Goal: Task Accomplishment & Management: Manage account settings

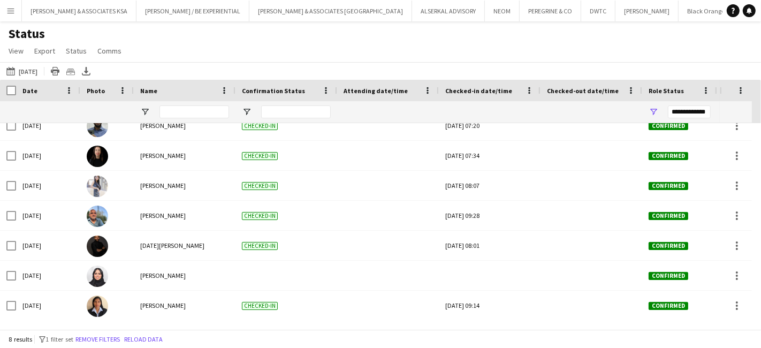
scroll to position [42, 0]
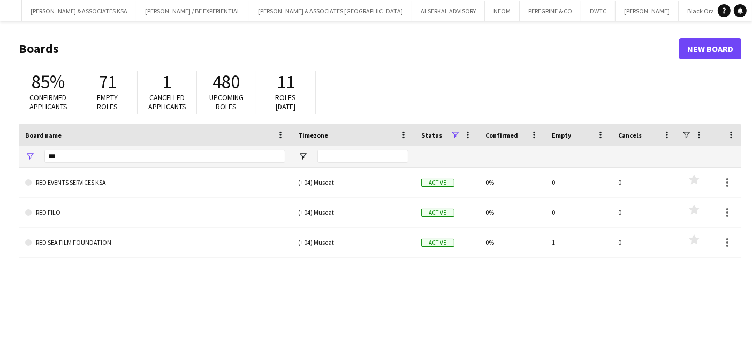
click at [9, 13] on app-icon "Menu" at bounding box center [10, 10] width 9 height 9
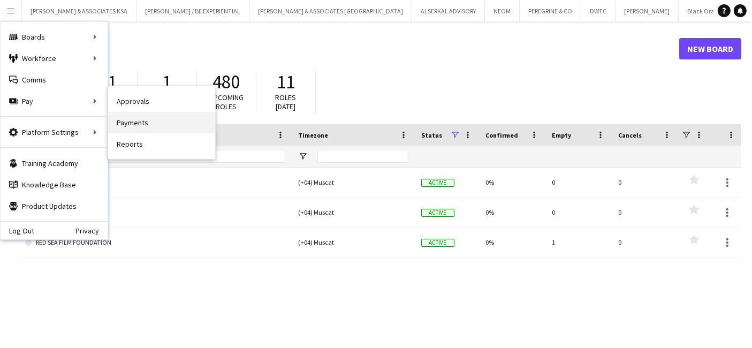
click at [128, 123] on link "Payments" at bounding box center [161, 122] width 107 height 21
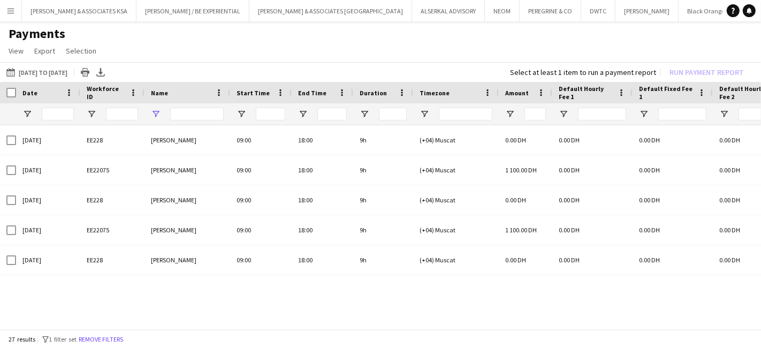
type input "**********"
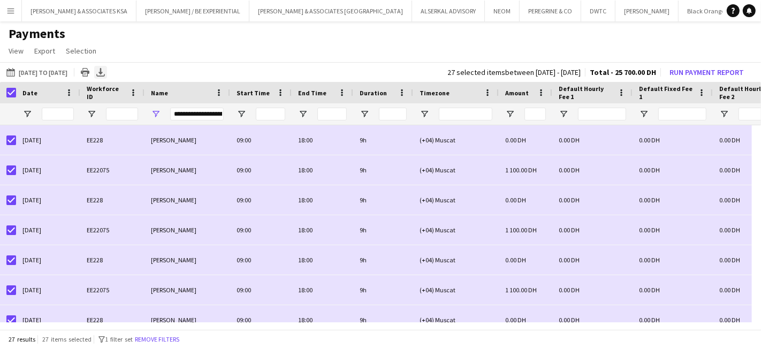
click at [107, 70] on div "Export XLSX" at bounding box center [100, 72] width 13 height 13
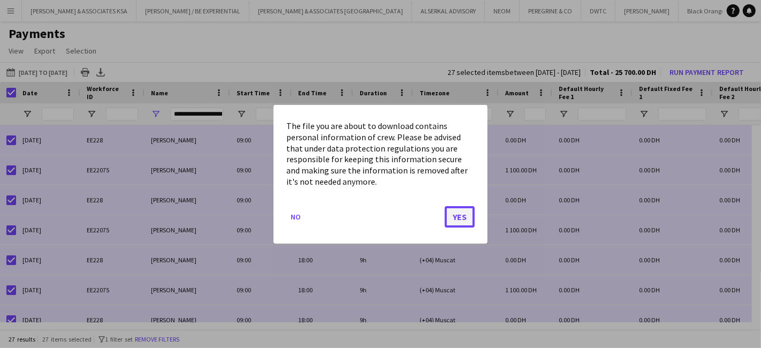
click at [463, 214] on button "Yes" at bounding box center [460, 216] width 30 height 21
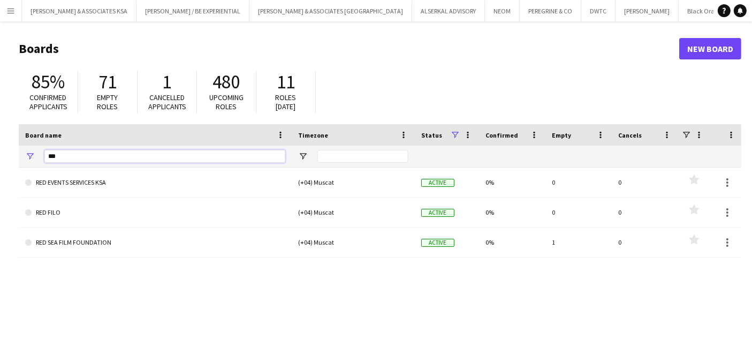
drag, startPoint x: 64, startPoint y: 159, endPoint x: 24, endPoint y: 162, distance: 40.2
click at [24, 162] on div "***" at bounding box center [155, 156] width 273 height 21
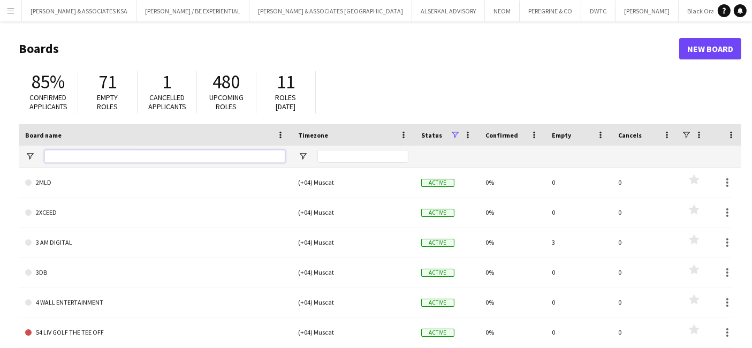
click at [129, 152] on input "Board name Filter Input" at bounding box center [164, 156] width 241 height 13
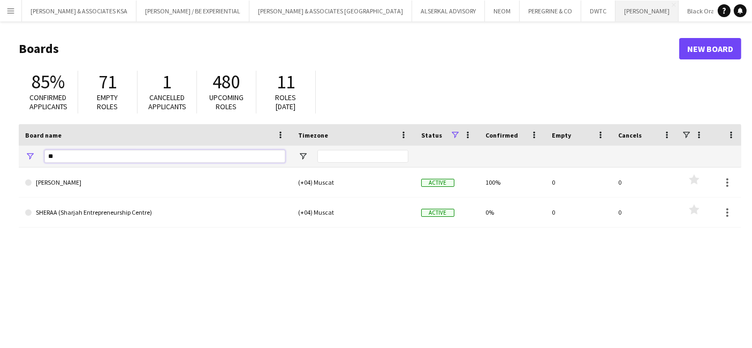
type input "**"
click at [616, 12] on button "JACK MORTON Close" at bounding box center [647, 11] width 63 height 21
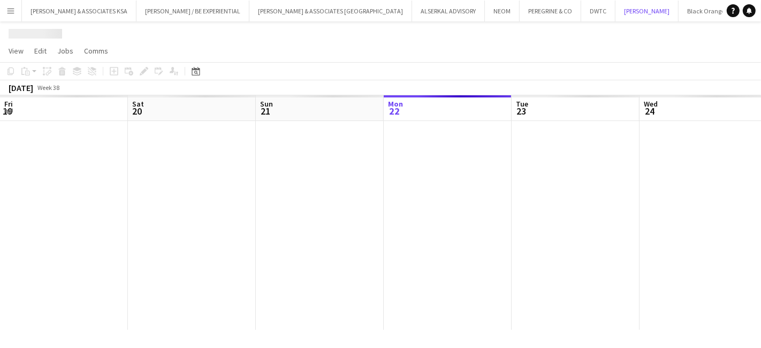
scroll to position [0, 255]
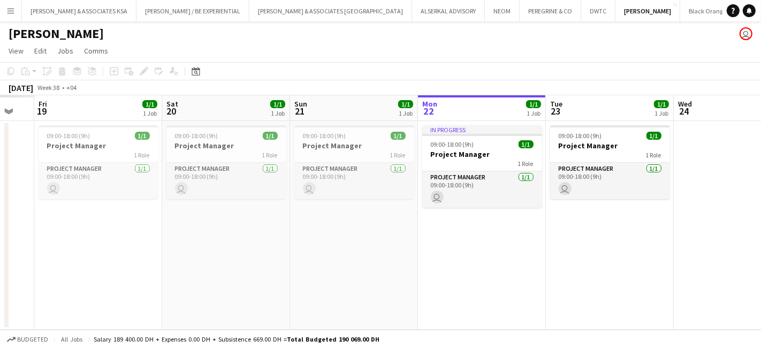
drag, startPoint x: 198, startPoint y: 253, endPoint x: 750, endPoint y: 282, distance: 552.2
click at [750, 282] on app-calendar-viewport "Wed 17 Thu 18 Fri 19 1/1 1 Job Sat 20 1/1 1 Job Sun 21 1/1 1 Job Mon 22 1/1 1 J…" at bounding box center [380, 212] width 761 height 234
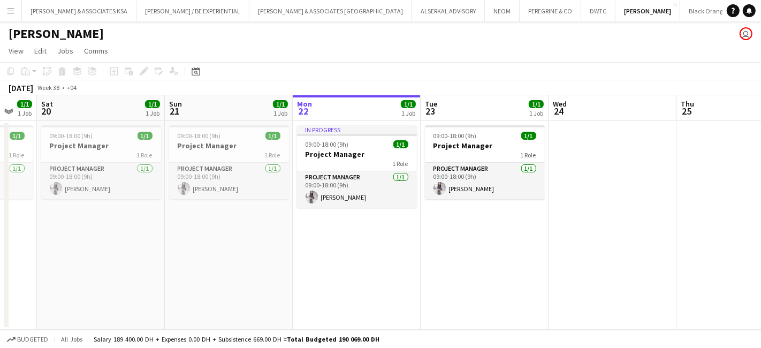
scroll to position [0, 216]
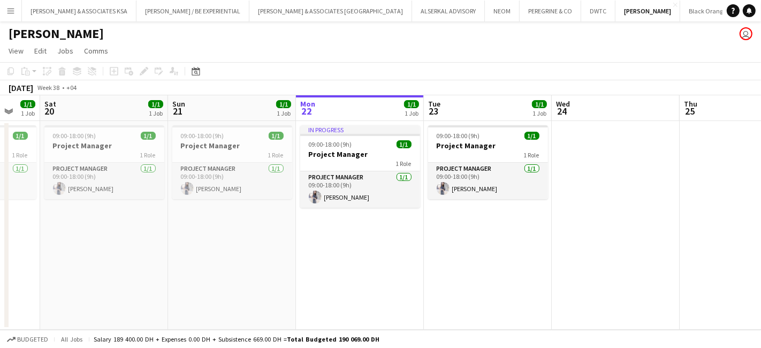
drag, startPoint x: 732, startPoint y: 294, endPoint x: 349, endPoint y: 298, distance: 383.9
click at [349, 298] on app-calendar-viewport "Thu 18 1/1 1 Job Fri 19 1/1 1 Job Sat 20 1/1 1 Job Sun 21 1/1 1 Job Mon 22 1/1 …" at bounding box center [380, 212] width 761 height 234
click at [450, 160] on app-job-card "09:00-18:00 (9h) 1/1 Project Manager 1 Role Project Manager 1/1 09:00-18:00 (9h…" at bounding box center [488, 162] width 120 height 74
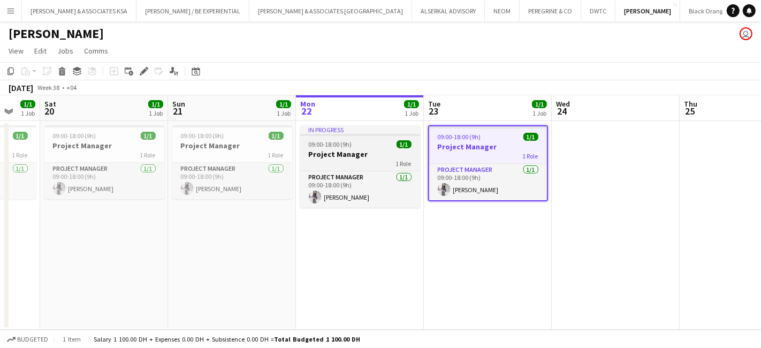
click at [349, 168] on app-job-card "In progress 09:00-18:00 (9h) 1/1 Project Manager 1 Role Project Manager 1/1 09:…" at bounding box center [360, 166] width 120 height 82
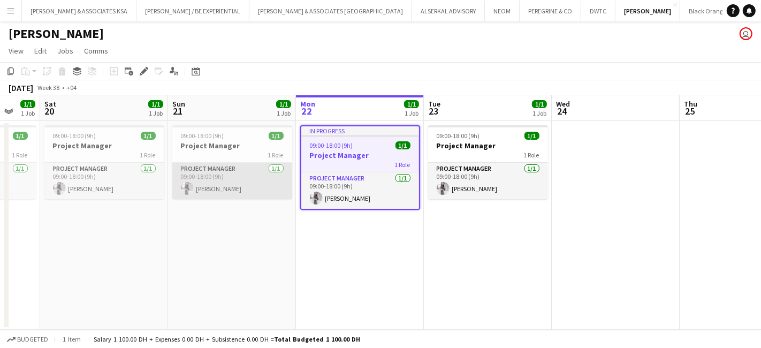
click at [203, 168] on app-card-role "Project Manager 1/1 09:00-18:00 (9h) Gurpreet Rayat" at bounding box center [232, 181] width 120 height 36
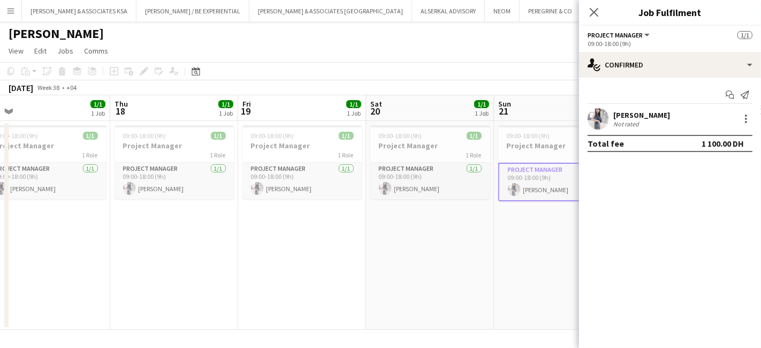
drag, startPoint x: 143, startPoint y: 264, endPoint x: 470, endPoint y: 265, distance: 326.6
click at [470, 265] on app-calendar-viewport "Mon 15 1/1 1 Job Tue 16 1/1 1 Job Wed 17 1/1 1 Job Thu 18 1/1 1 Job Fri 19 1/1 …" at bounding box center [380, 212] width 761 height 234
click at [413, 161] on app-job-card "09:00-18:00 (9h) 1/1 Project Manager 1 Role Project Manager 1/1 09:00-18:00 (9h…" at bounding box center [431, 162] width 120 height 74
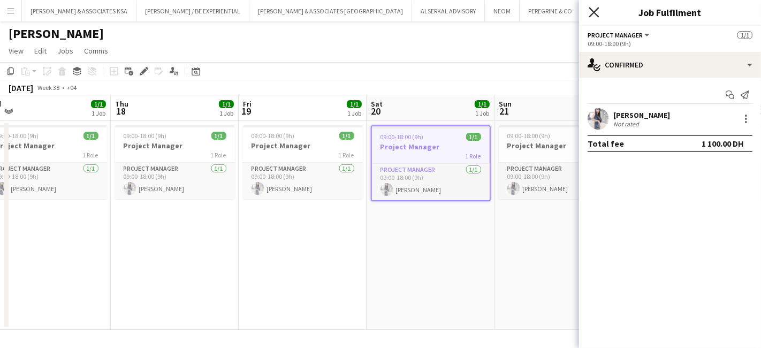
click at [594, 13] on icon at bounding box center [594, 12] width 10 height 10
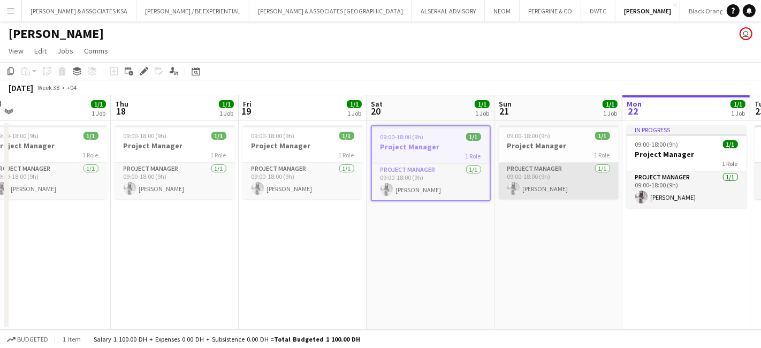
click at [542, 175] on app-card-role "Project Manager 1/1 09:00-18:00 (9h) Gurpreet Rayat" at bounding box center [559, 181] width 120 height 36
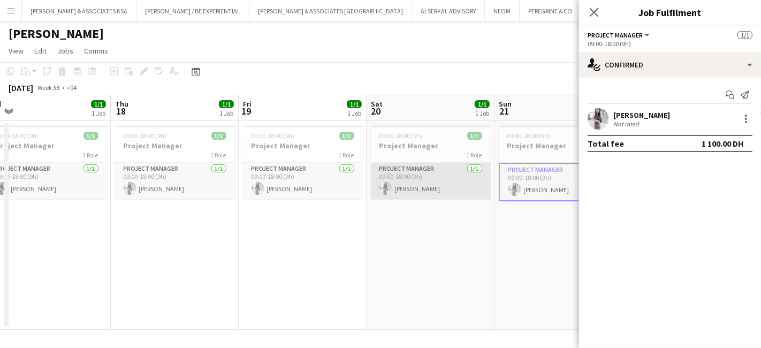
click at [440, 166] on app-card-role "Project Manager 1/1 09:00-18:00 (9h) Gurpreet Rayat" at bounding box center [431, 181] width 120 height 36
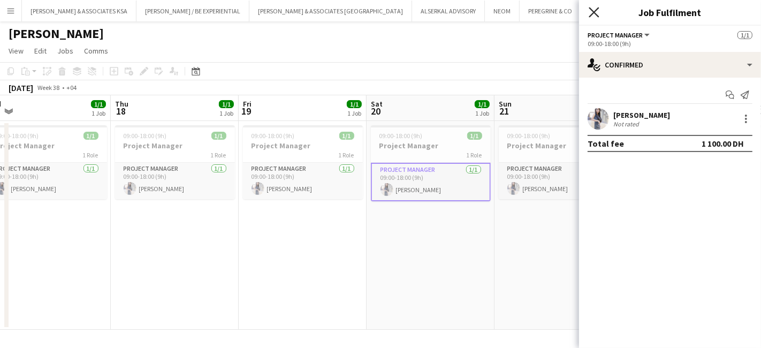
click at [594, 14] on icon "Close pop-in" at bounding box center [594, 12] width 10 height 10
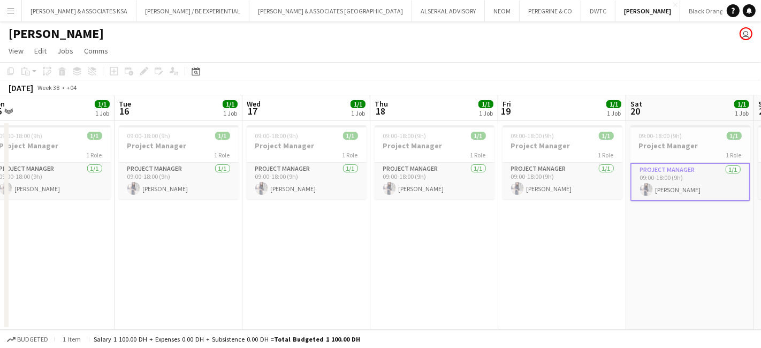
drag, startPoint x: 236, startPoint y: 239, endPoint x: 222, endPoint y: 273, distance: 36.5
click at [489, 278] on app-calendar-viewport "Sat 13 1/1 1 Job Sun 14 1/1 1 Job Mon 15 1/1 1 Job Tue 16 1/1 1 Job Wed 17 1/1 …" at bounding box center [380, 212] width 761 height 234
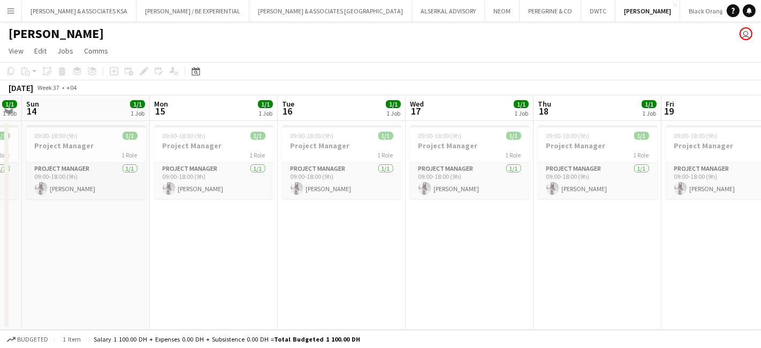
scroll to position [0, 281]
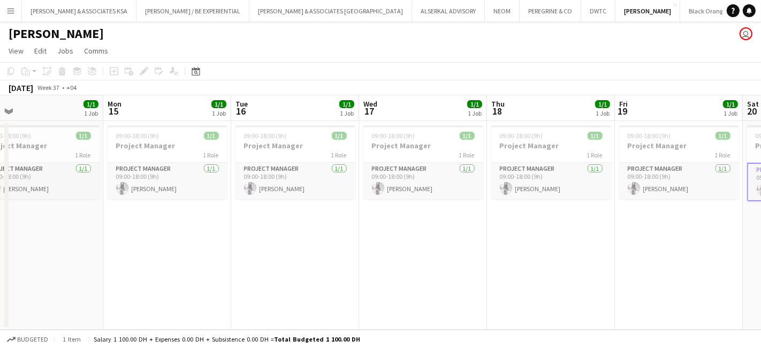
drag, startPoint x: 214, startPoint y: 273, endPoint x: 336, endPoint y: 267, distance: 122.7
click at [336, 267] on app-calendar-viewport "Fri 12 1/1 1 Job Sat 13 1/1 1 Job Sun 14 1/1 1 Job Mon 15 1/1 1 Job Tue 16 1/1 …" at bounding box center [380, 212] width 761 height 234
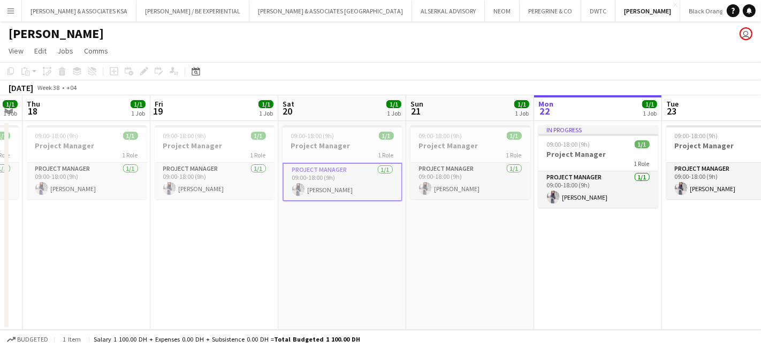
scroll to position [0, 431]
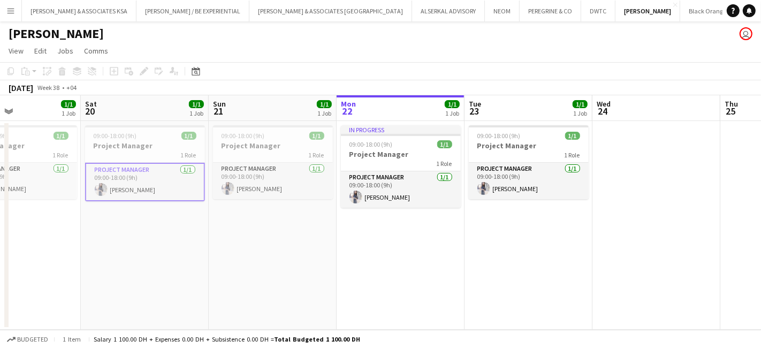
drag, startPoint x: 694, startPoint y: 291, endPoint x: 34, endPoint y: 259, distance: 660.9
click at [34, 259] on app-calendar-viewport "Tue 16 1/1 1 Job Wed 17 1/1 1 Job Thu 18 1/1 1 Job Fri 19 1/1 1 Job Sat 20 1/1 …" at bounding box center [380, 212] width 761 height 234
click at [116, 137] on span "09:00-18:00 (9h)" at bounding box center [115, 136] width 43 height 8
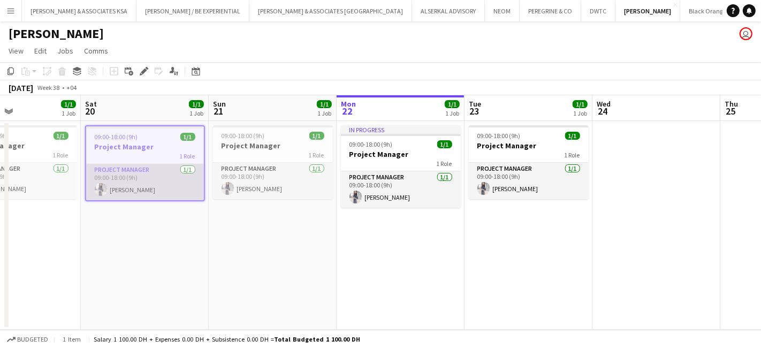
click at [130, 172] on app-card-role "Project Manager 1/1 09:00-18:00 (9h) Gurpreet Rayat" at bounding box center [145, 182] width 118 height 36
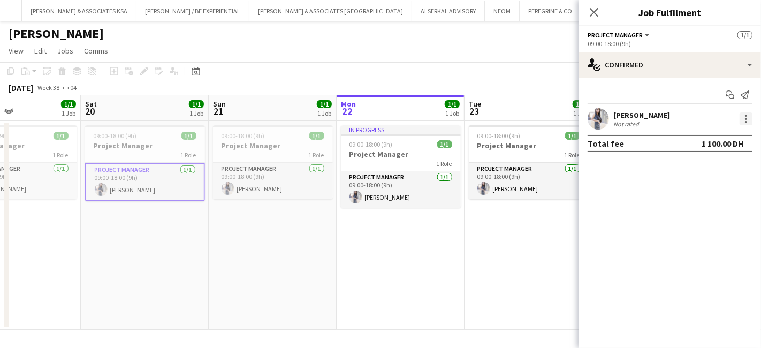
click at [745, 120] on div at bounding box center [746, 118] width 13 height 13
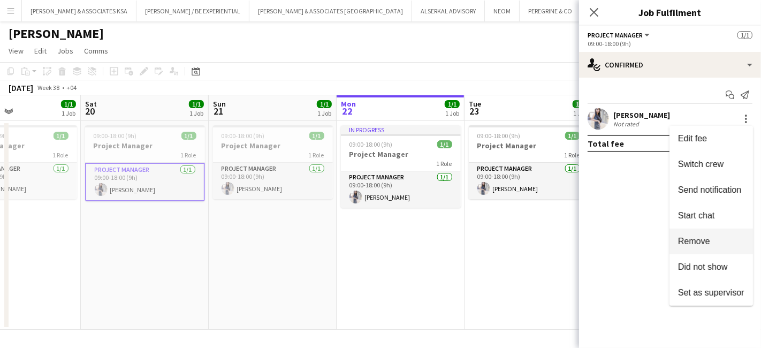
click at [693, 245] on span "Remove" at bounding box center [694, 241] width 32 height 9
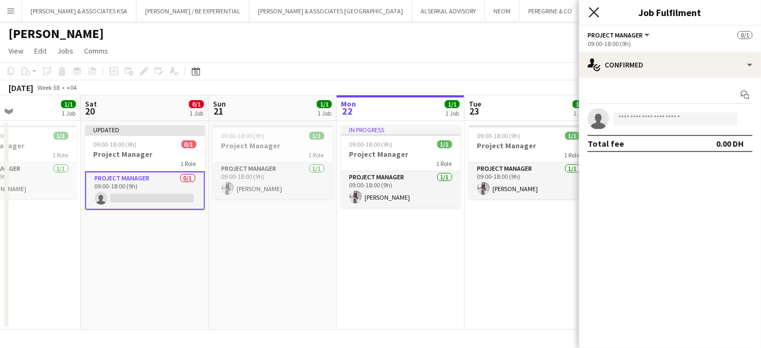
click at [594, 10] on icon "Close pop-in" at bounding box center [594, 12] width 10 height 10
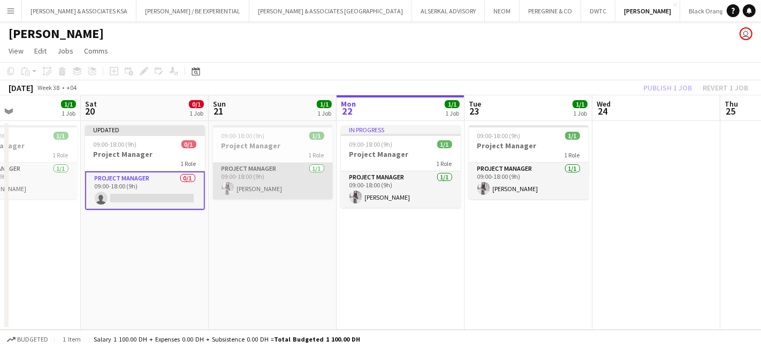
click at [277, 171] on app-card-role "Project Manager 1/1 09:00-18:00 (9h) Gurpreet Rayat" at bounding box center [273, 181] width 120 height 36
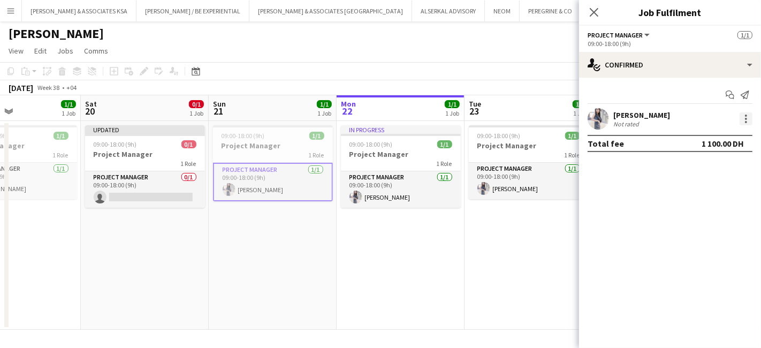
click at [744, 122] on div at bounding box center [746, 118] width 13 height 13
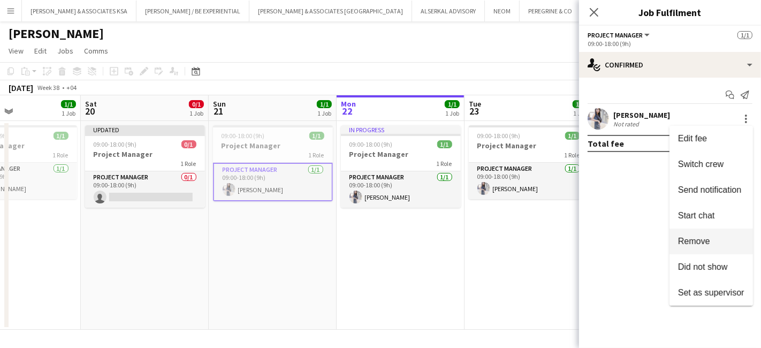
click at [721, 245] on span "Remove" at bounding box center [711, 242] width 66 height 10
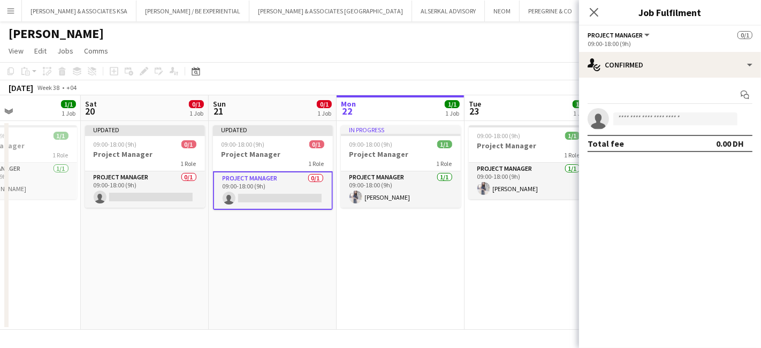
click at [301, 281] on app-date-cell "Updated 09:00-18:00 (9h) 0/1 Project Manager 1 Role Project Manager 0/1 09:00-1…" at bounding box center [273, 225] width 128 height 209
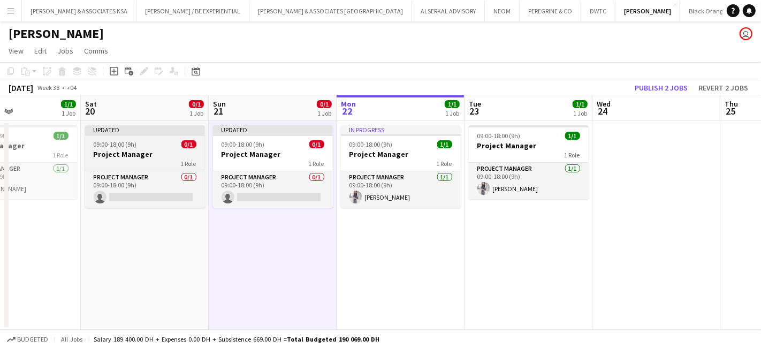
click at [148, 147] on div "09:00-18:00 (9h) 0/1" at bounding box center [145, 144] width 120 height 8
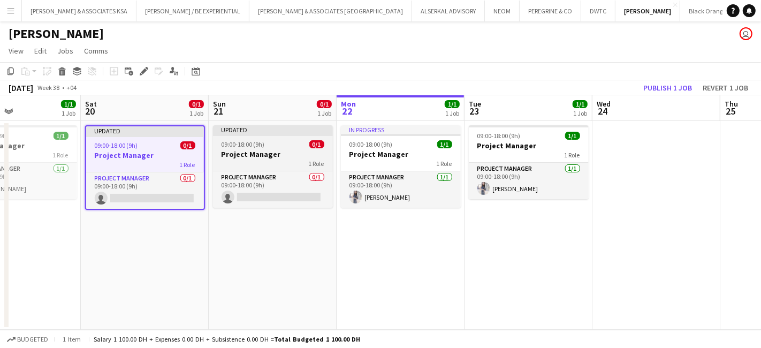
click at [249, 156] on h3 "Project Manager" at bounding box center [273, 154] width 120 height 10
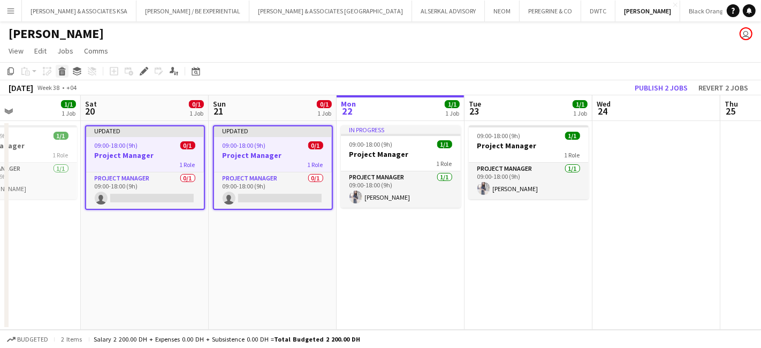
click at [63, 71] on icon at bounding box center [62, 72] width 6 height 5
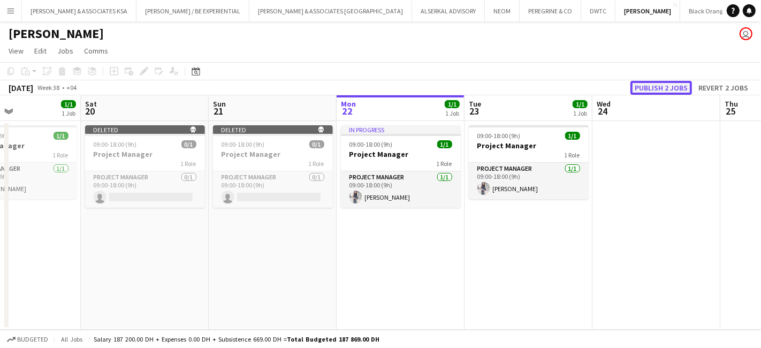
click at [668, 88] on button "Publish 2 jobs" at bounding box center [662, 88] width 62 height 14
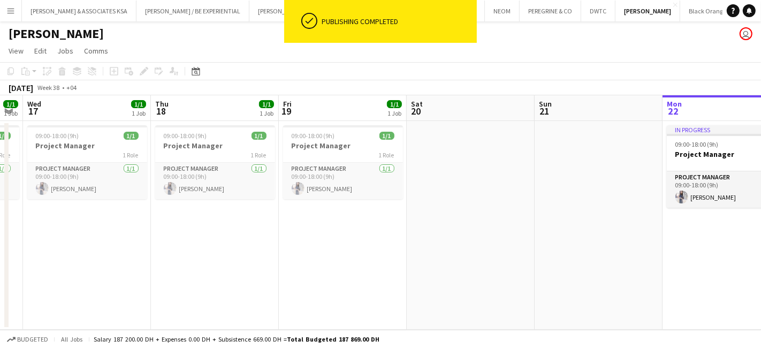
drag, startPoint x: 228, startPoint y: 254, endPoint x: 554, endPoint y: 263, distance: 326.2
click at [554, 263] on app-calendar-viewport "Mon 15 1/1 1 Job Tue 16 1/1 1 Job Wed 17 1/1 1 Job Thu 18 1/1 1 Job Fri 19 1/1 …" at bounding box center [380, 212] width 761 height 234
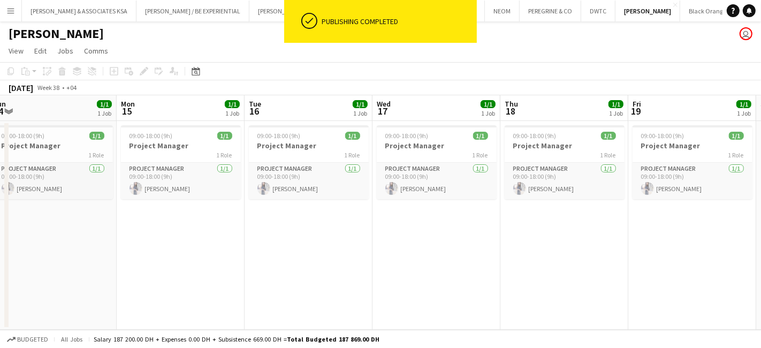
scroll to position [0, 266]
drag, startPoint x: 333, startPoint y: 273, endPoint x: 528, endPoint y: 274, distance: 194.9
click at [528, 274] on app-calendar-viewport "Fri 12 1/1 1 Job Sat 13 1/1 1 Job Sun 14 1/1 1 Job Mon 15 1/1 1 Job Tue 16 1/1 …" at bounding box center [380, 212] width 761 height 234
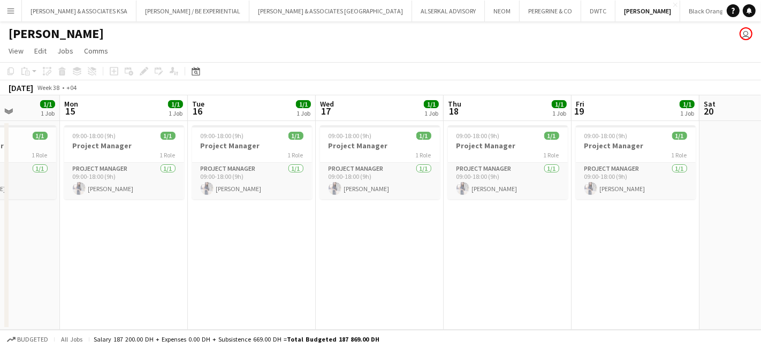
drag, startPoint x: 453, startPoint y: 248, endPoint x: 523, endPoint y: 271, distance: 73.8
click at [523, 271] on app-calendar-viewport "Fri 12 1/1 1 Job Sat 13 1/1 1 Job Sun 14 1/1 1 Job Mon 15 1/1 1 Job Tue 16 1/1 …" at bounding box center [380, 212] width 761 height 234
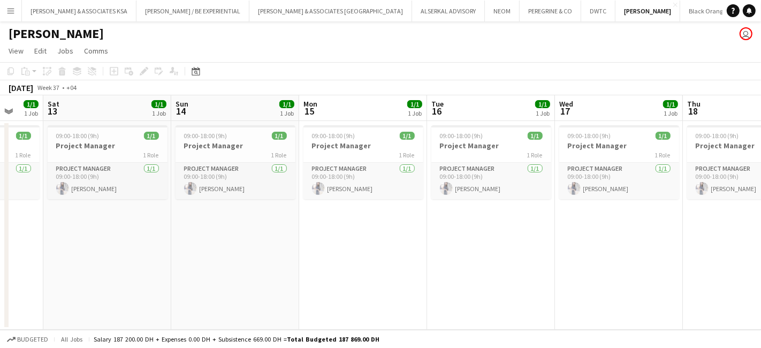
drag, startPoint x: 249, startPoint y: 267, endPoint x: 253, endPoint y: 202, distance: 64.4
click at [344, 269] on app-calendar-viewport "Wed 10 1/1 1 Job Thu 11 1/1 1 Job Fri 12 1/1 1 Job Sat 13 1/1 1 Job Sun 14 1/1 …" at bounding box center [380, 212] width 761 height 234
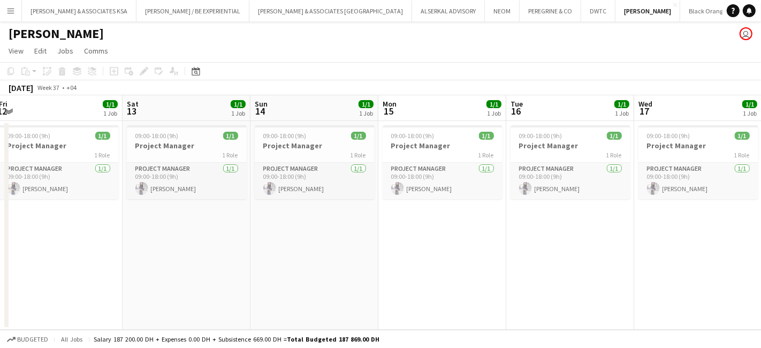
scroll to position [0, 243]
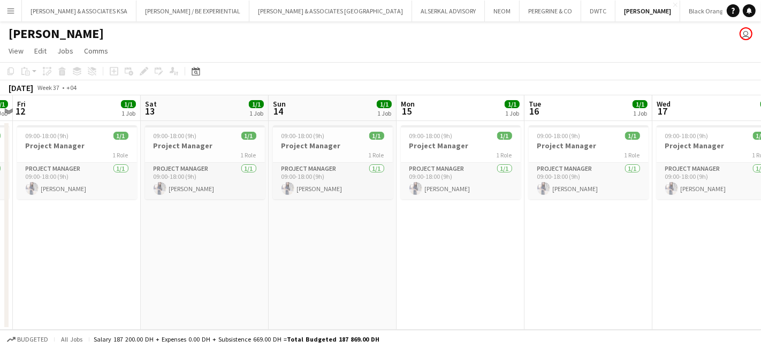
drag, startPoint x: 139, startPoint y: 245, endPoint x: 254, endPoint y: 253, distance: 114.8
click at [254, 253] on app-calendar-viewport "Wed 10 1/1 1 Job Thu 11 1/1 1 Job Fri 12 1/1 1 Job Sat 13 1/1 1 Job Sun 14 1/1 …" at bounding box center [380, 212] width 761 height 234
click at [296, 170] on app-card-role "Project Manager 1/1 09:00-18:00 (9h) Gurpreet Rayat" at bounding box center [333, 181] width 120 height 36
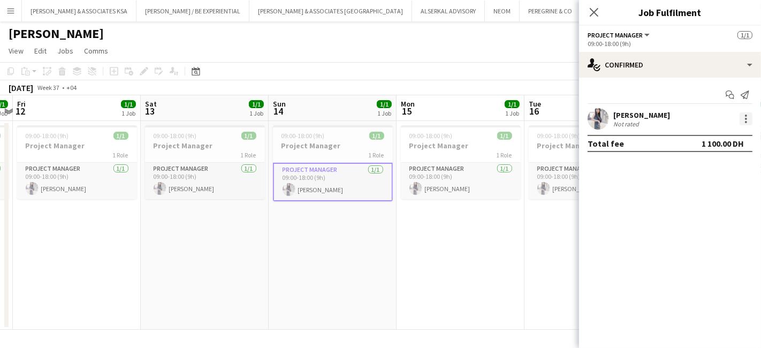
click at [746, 124] on div at bounding box center [746, 118] width 13 height 13
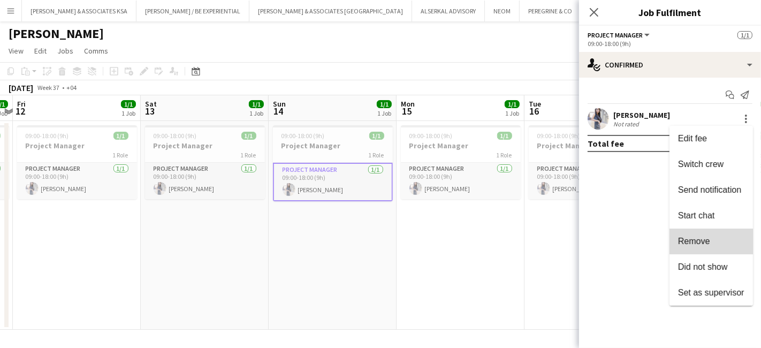
click at [717, 234] on button "Remove" at bounding box center [712, 242] width 84 height 26
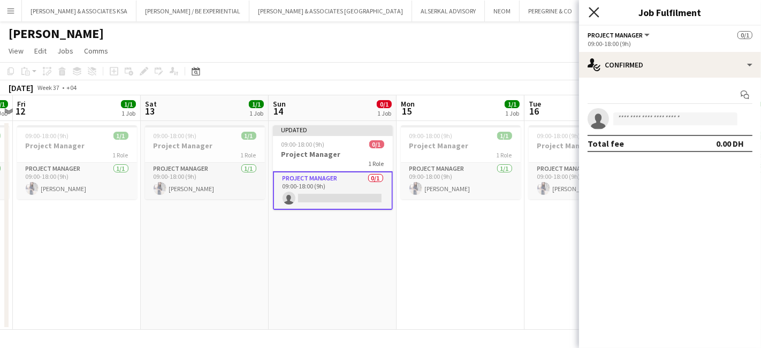
click at [599, 12] on icon "Close pop-in" at bounding box center [594, 12] width 10 height 10
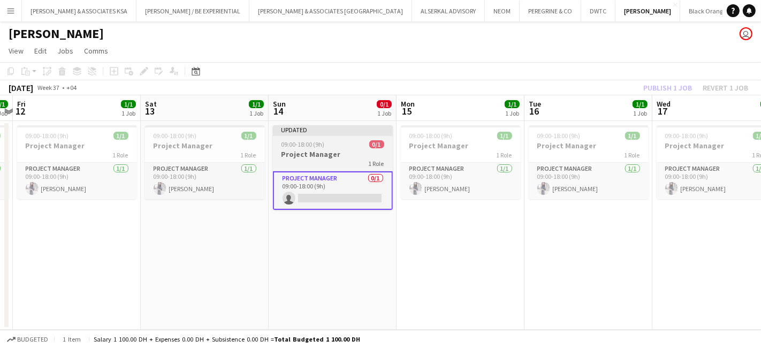
click at [330, 155] on h3 "Project Manager" at bounding box center [333, 154] width 120 height 10
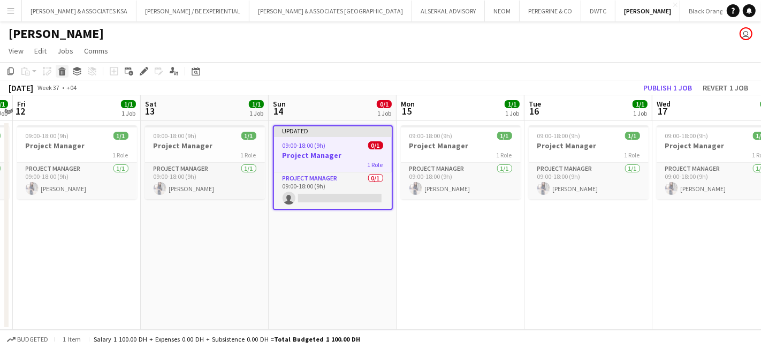
click at [64, 71] on icon "Delete" at bounding box center [62, 71] width 9 height 9
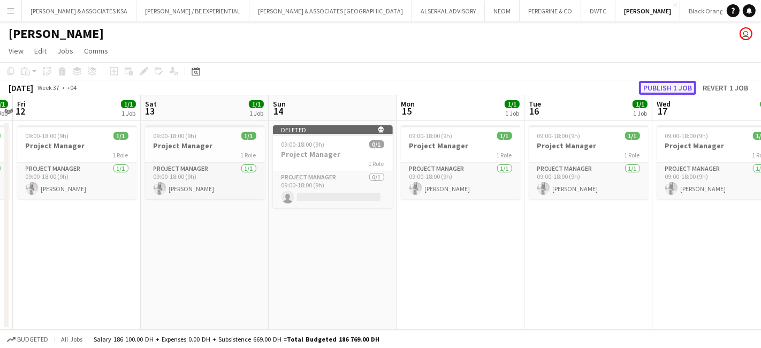
click at [650, 82] on button "Publish 1 job" at bounding box center [667, 88] width 57 height 14
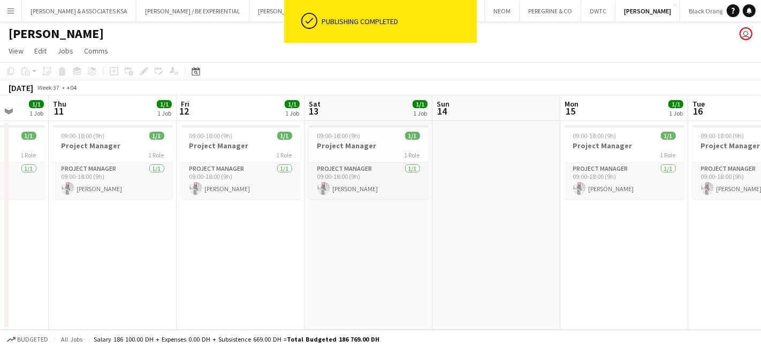
scroll to position [0, 293]
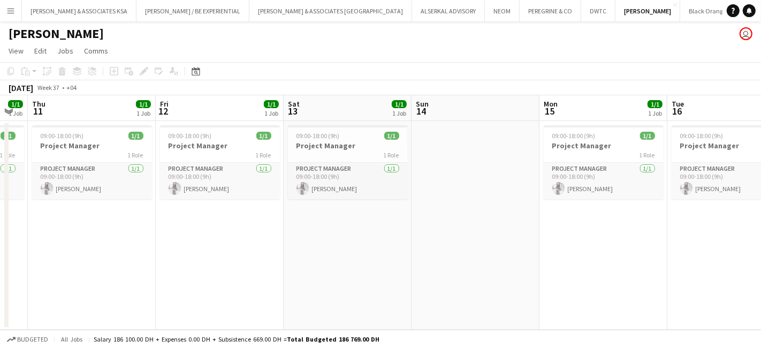
drag, startPoint x: 212, startPoint y: 281, endPoint x: 319, endPoint y: 250, distance: 111.3
click at [353, 313] on app-calendar-viewport "Mon 8 1/2 2 Jobs Tue 9 1/1 1 Job Wed 10 1/1 1 Job Thu 11 1/1 1 Job Fri 12 1/1 1…" at bounding box center [380, 212] width 761 height 234
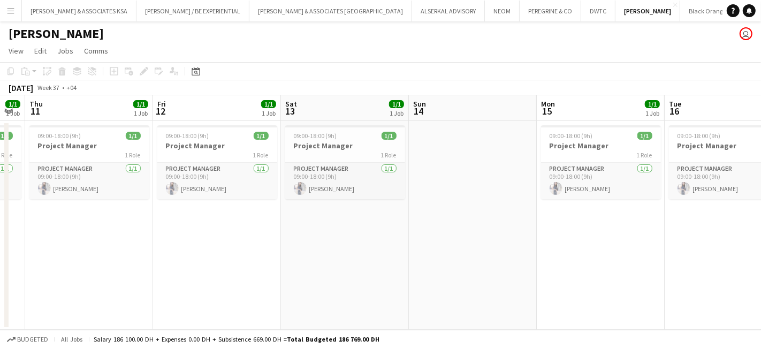
drag, startPoint x: 399, startPoint y: 236, endPoint x: 165, endPoint y: 221, distance: 235.0
click at [165, 221] on app-calendar-viewport "Mon 8 1/2 2 Jobs Tue 9 1/1 1 Job Wed 10 1/1 1 Job Thu 11 1/1 1 Job Fri 12 1/1 1…" at bounding box center [380, 212] width 761 height 234
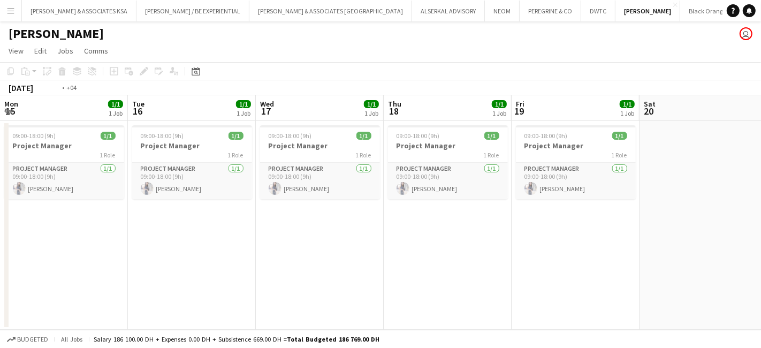
drag, startPoint x: 281, startPoint y: 259, endPoint x: 168, endPoint y: 249, distance: 113.4
click at [168, 249] on app-calendar-viewport "Fri 12 1/1 1 Job Sat 13 1/1 1 Job Sun 14 Mon 15 1/1 1 Job Tue 16 1/1 1 Job Wed …" at bounding box center [380, 212] width 761 height 234
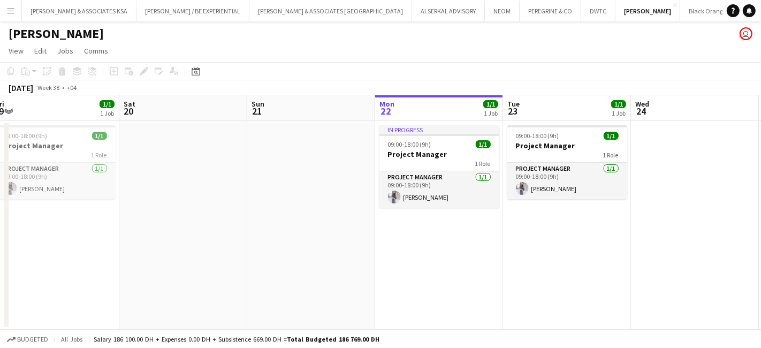
drag, startPoint x: 510, startPoint y: 269, endPoint x: 117, endPoint y: 275, distance: 392.5
click at [117, 275] on app-calendar-viewport "Tue 16 1/1 1 Job Wed 17 1/1 1 Job Thu 18 1/1 1 Job Fri 19 1/1 1 Job Sat 20 Sun …" at bounding box center [380, 212] width 761 height 234
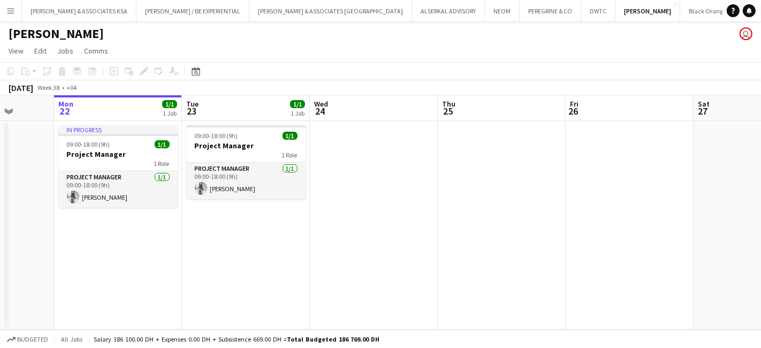
scroll to position [0, 354]
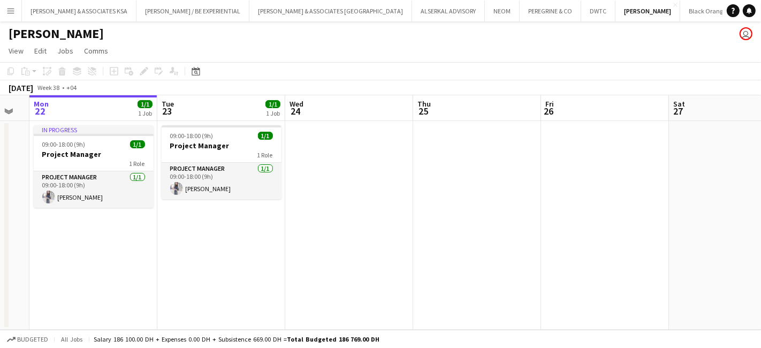
drag, startPoint x: 346, startPoint y: 272, endPoint x: 222, endPoint y: 265, distance: 124.4
click at [222, 265] on app-calendar-viewport "Fri 19 1/1 1 Job Sat 20 Sun 21 Mon 22 1/1 1 Job Tue 23 1/1 1 Job Wed 24 Thu 25 …" at bounding box center [380, 212] width 761 height 234
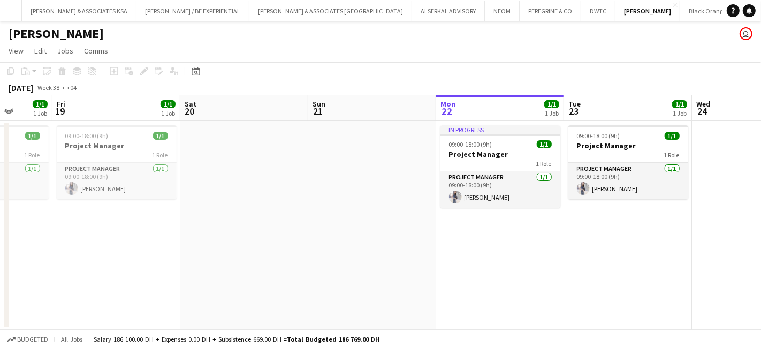
scroll to position [0, 313]
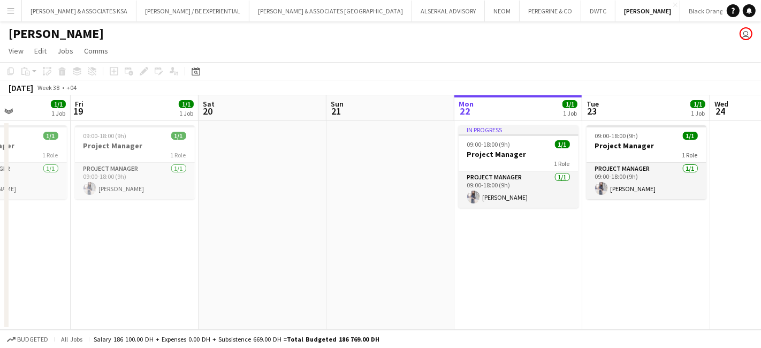
drag, startPoint x: 290, startPoint y: 251, endPoint x: 671, endPoint y: 275, distance: 381.9
click at [671, 275] on app-calendar-viewport "Tue 16 1/1 1 Job Wed 17 1/1 1 Job Thu 18 1/1 1 Job Fri 19 1/1 1 Job Sat 20 Sun …" at bounding box center [380, 212] width 761 height 234
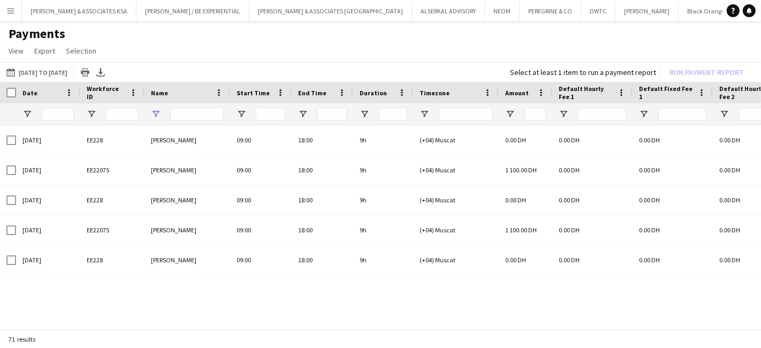
type input "**********"
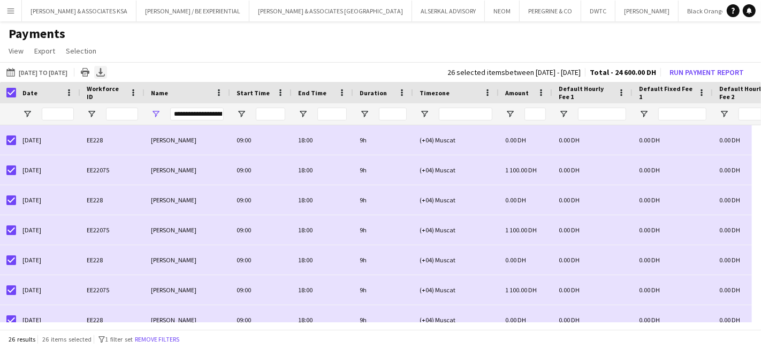
click at [103, 72] on icon at bounding box center [101, 71] width 4 height 6
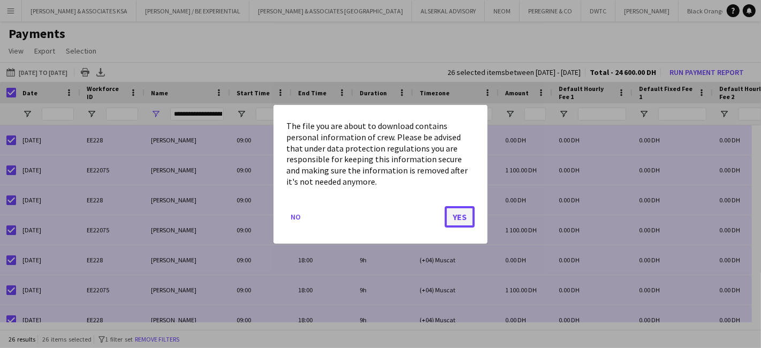
click at [458, 221] on button "Yes" at bounding box center [460, 216] width 30 height 21
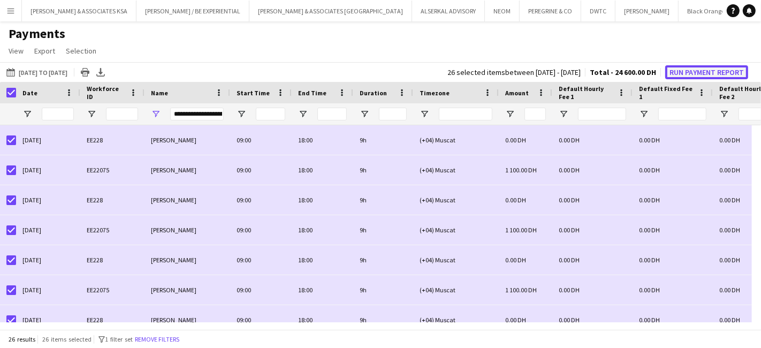
click at [700, 71] on button "Run Payment Report" at bounding box center [706, 72] width 83 height 14
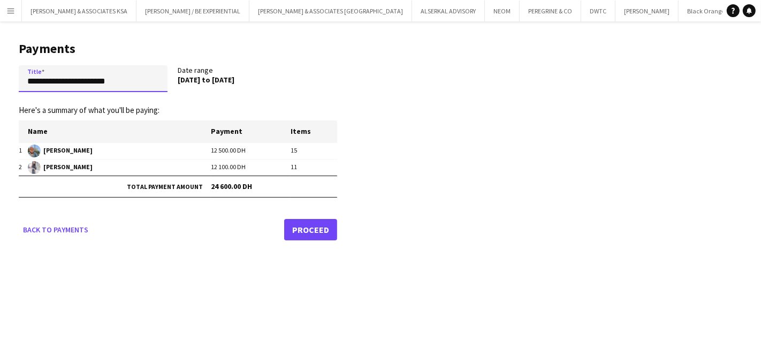
drag, startPoint x: 137, startPoint y: 77, endPoint x: -37, endPoint y: 54, distance: 175.0
click at [0, 54] on html "Menu Boards Boards Boards All jobs Status Workforce Workforce My Workforce Recr…" at bounding box center [380, 174] width 761 height 348
paste input "**********"
type input "**********"
click at [319, 229] on link "Proceed" at bounding box center [310, 228] width 53 height 21
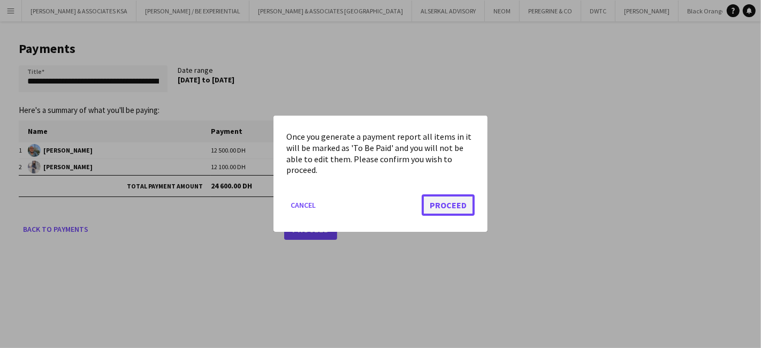
click at [459, 210] on button "Proceed" at bounding box center [448, 205] width 53 height 21
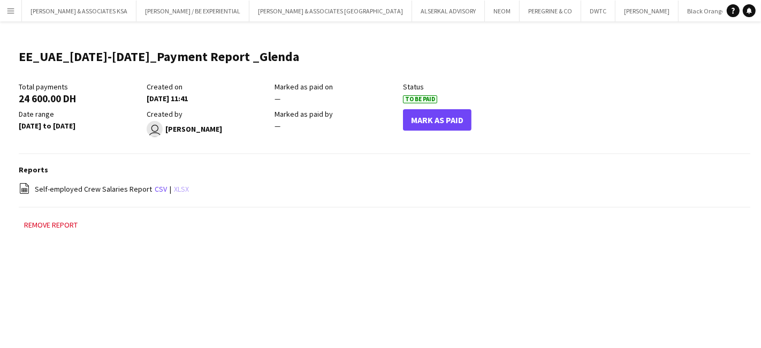
click at [179, 186] on link "xlsx" at bounding box center [181, 189] width 15 height 10
click at [13, 8] on app-icon "Menu" at bounding box center [10, 10] width 9 height 9
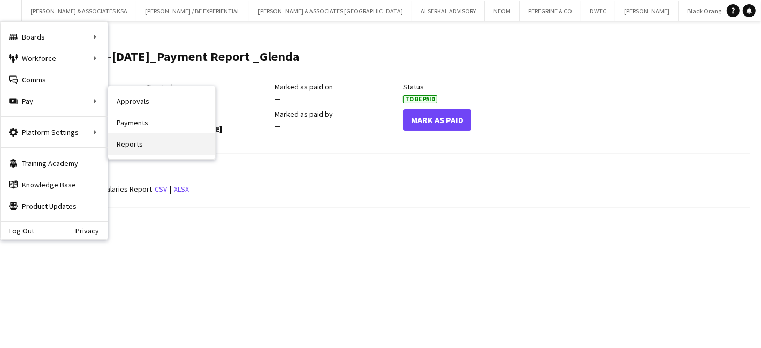
click at [142, 140] on link "Reports" at bounding box center [161, 143] width 107 height 21
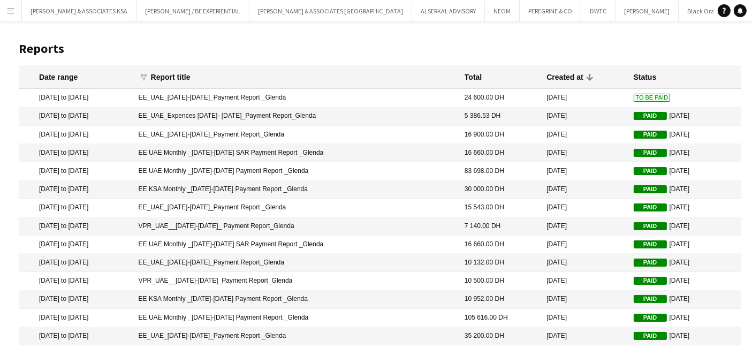
click at [9, 9] on app-icon "Menu" at bounding box center [10, 10] width 9 height 9
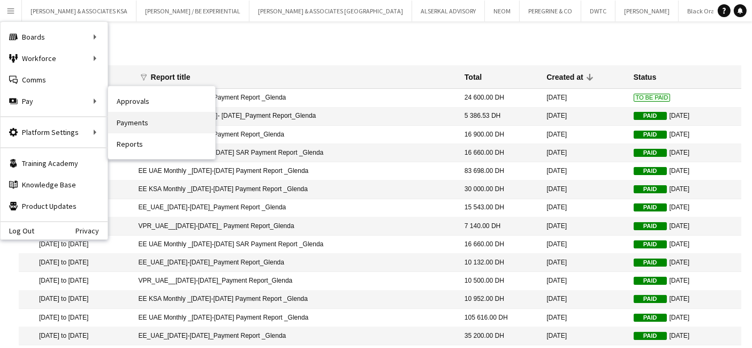
click at [141, 123] on link "Payments" at bounding box center [161, 122] width 107 height 21
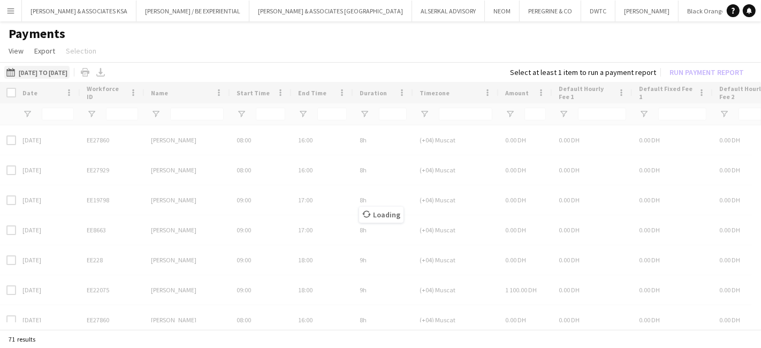
click at [70, 73] on button "01-09-2025 to 15-09-2025 01-09-2025 to 15-09-2025" at bounding box center [36, 72] width 65 height 13
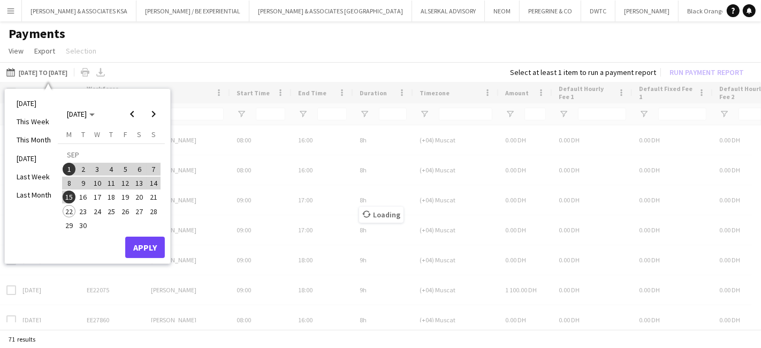
click at [69, 165] on span "1" at bounding box center [69, 169] width 13 height 13
click at [150, 195] on span "21" at bounding box center [153, 197] width 13 height 13
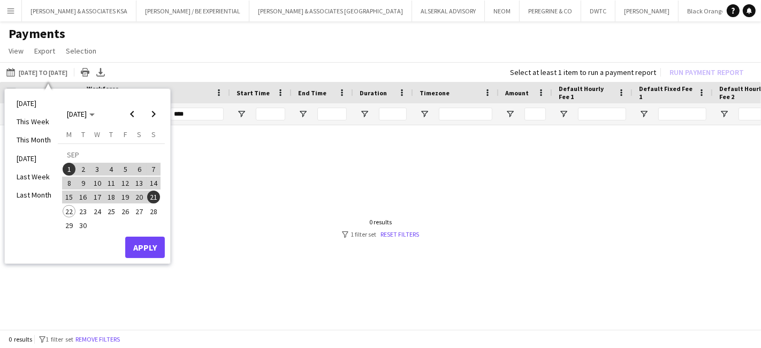
click at [64, 169] on span "1" at bounding box center [69, 169] width 13 height 13
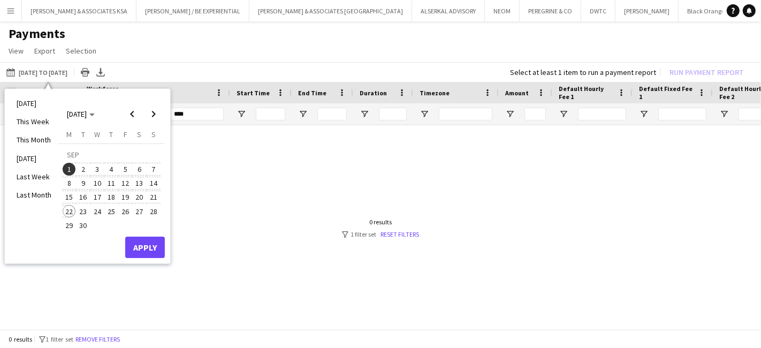
click at [70, 210] on span "22" at bounding box center [69, 211] width 13 height 13
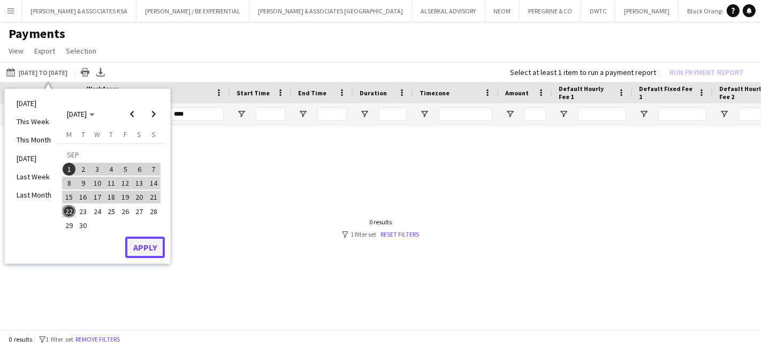
click at [148, 244] on button "Apply" at bounding box center [145, 247] width 40 height 21
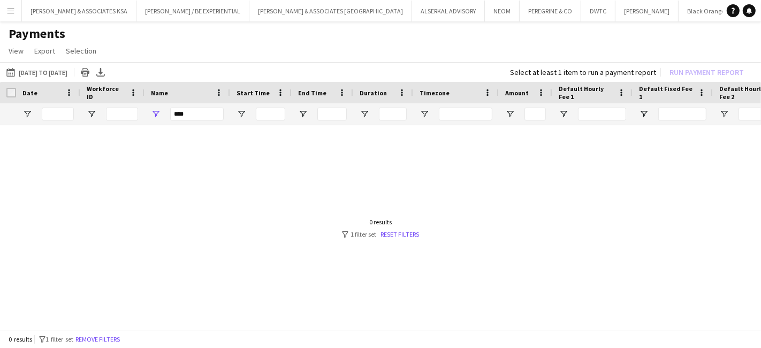
click at [407, 225] on div "0 results" at bounding box center [380, 222] width 77 height 8
click at [404, 230] on link "Reset filters" at bounding box center [400, 234] width 39 height 8
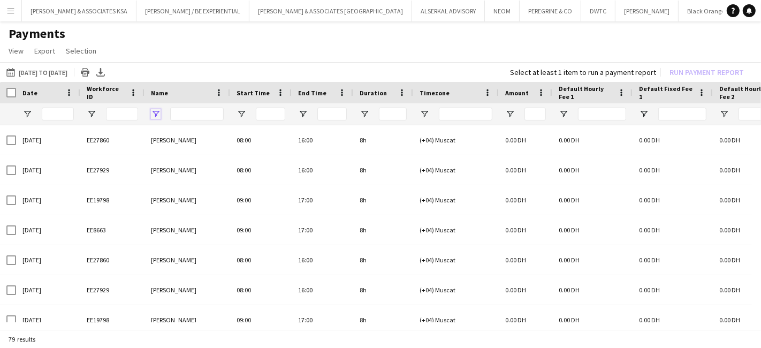
click at [153, 111] on span "Open Filter Menu" at bounding box center [156, 114] width 10 height 10
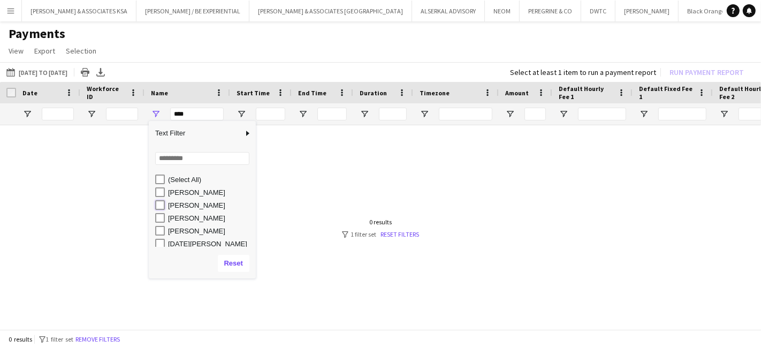
type input "**********"
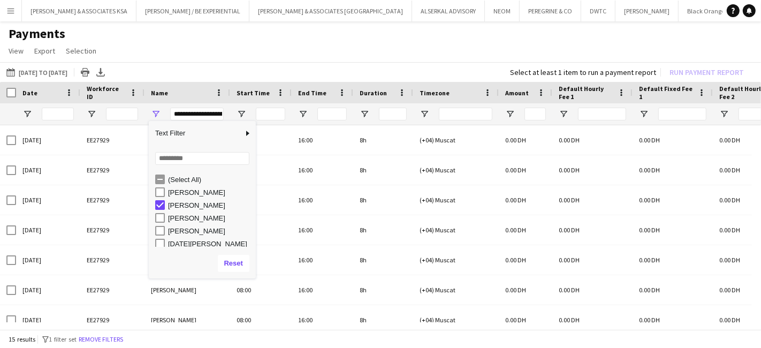
click at [223, 55] on app-page-menu "View Customise view Customise filters Reset Filters Reset View Reset All Export…" at bounding box center [380, 52] width 761 height 20
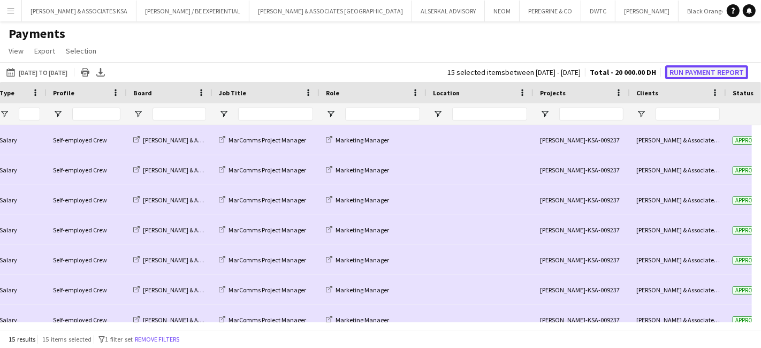
click at [677, 70] on button "Run Payment Report" at bounding box center [706, 72] width 83 height 14
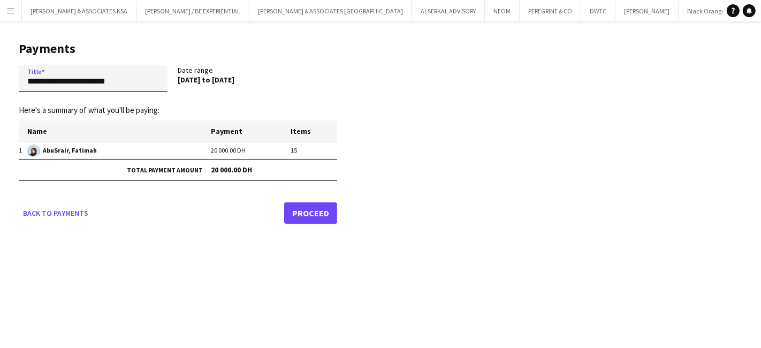
drag, startPoint x: 140, startPoint y: 79, endPoint x: -124, endPoint y: 71, distance: 264.6
click at [0, 71] on html "Menu Boards Boards Boards All jobs Status Workforce Workforce My Workforce Recr…" at bounding box center [380, 174] width 761 height 348
paste input "**********"
type input "**********"
click at [301, 215] on link "Proceed" at bounding box center [310, 212] width 53 height 21
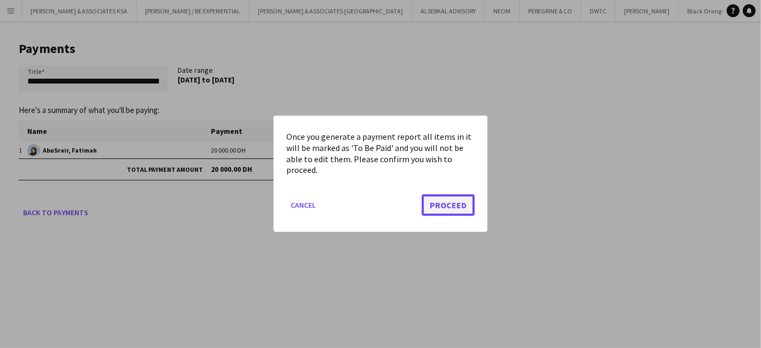
click at [456, 205] on button "Proceed" at bounding box center [448, 205] width 53 height 21
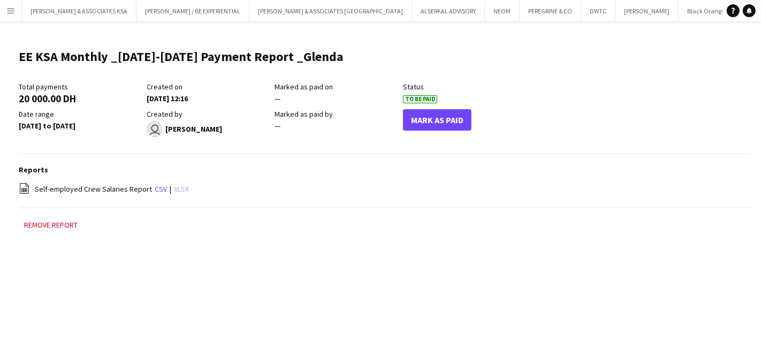
click at [180, 186] on link "xlsx" at bounding box center [181, 189] width 15 height 10
click at [12, 10] on app-icon "Menu" at bounding box center [10, 10] width 9 height 9
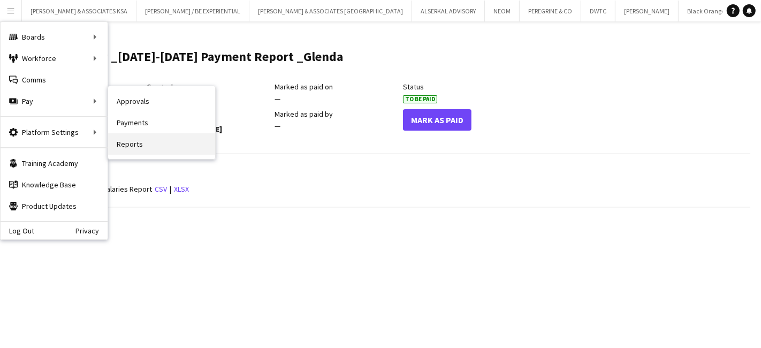
click at [141, 134] on link "Reports" at bounding box center [161, 143] width 107 height 21
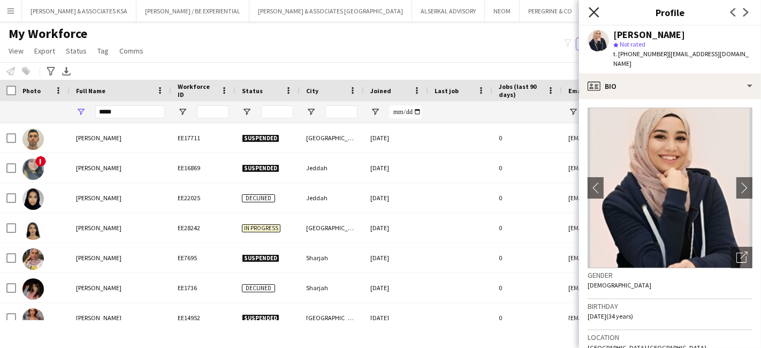
scroll to position [475, 0]
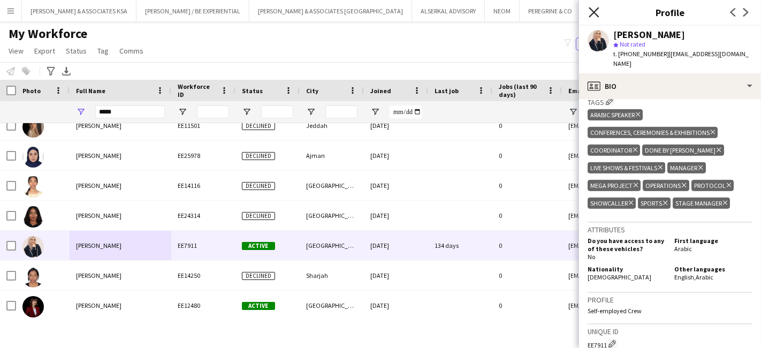
click at [592, 13] on icon "Close pop-in" at bounding box center [594, 12] width 10 height 10
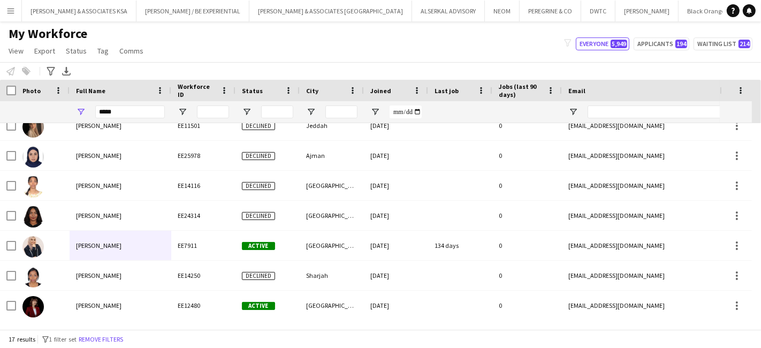
click at [734, 9] on button "The Other Guyz Close" at bounding box center [764, 11] width 61 height 21
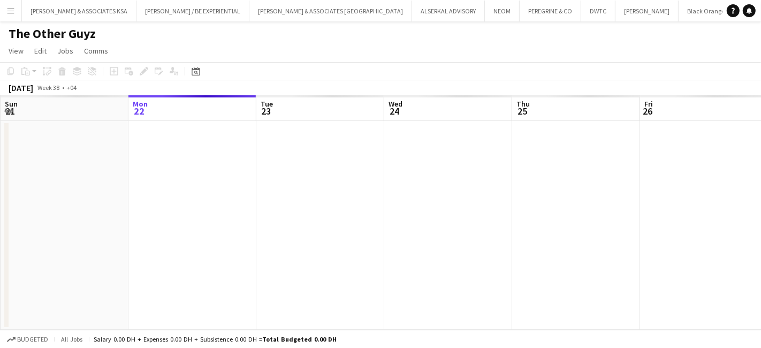
scroll to position [0, 2]
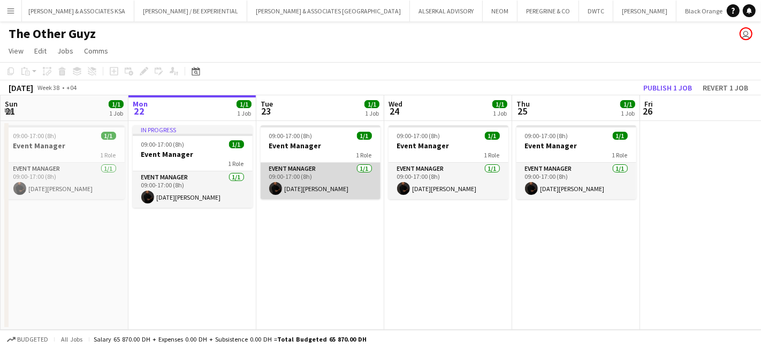
click at [315, 170] on app-card-role "Event Manager 1/1 09:00-17:00 (8h) Noel Thompson" at bounding box center [321, 181] width 120 height 36
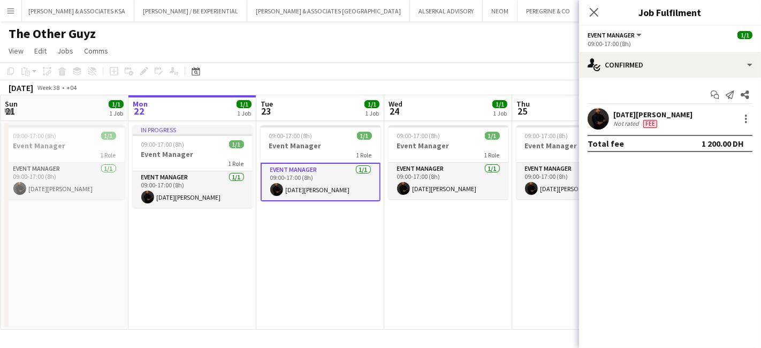
click at [656, 112] on div "[DATE][PERSON_NAME]" at bounding box center [653, 115] width 79 height 10
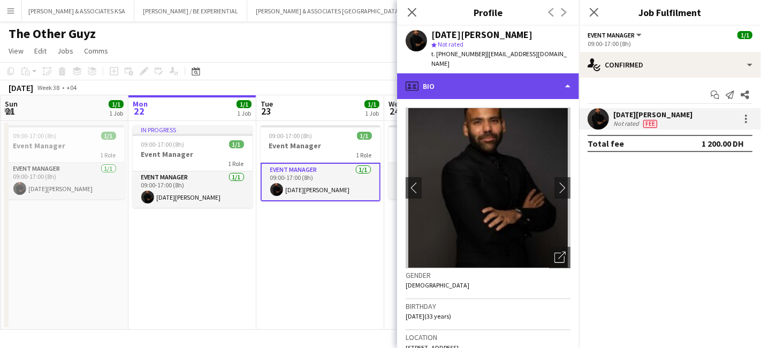
click at [518, 81] on div "profile Bio" at bounding box center [488, 86] width 182 height 26
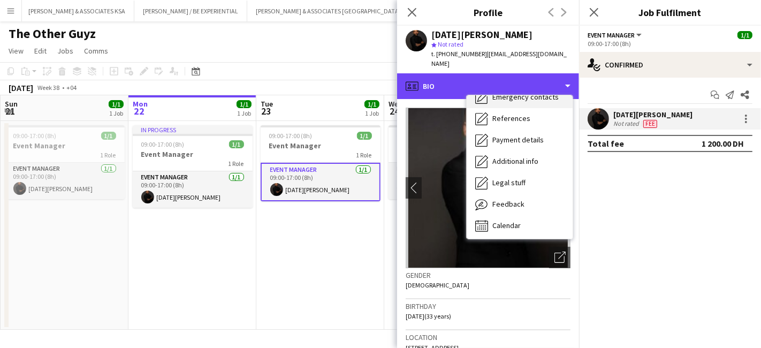
scroll to position [79, 0]
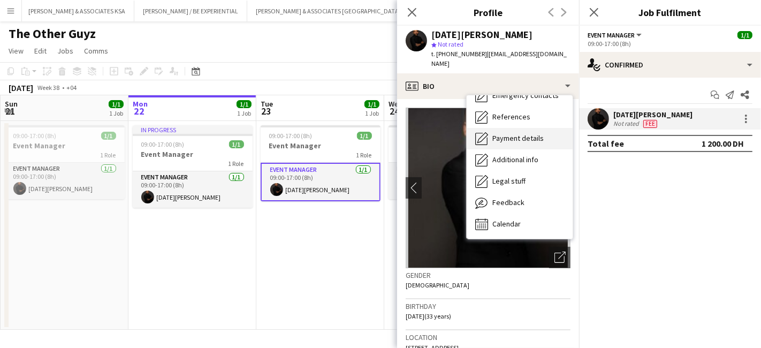
click at [517, 133] on span "Payment details" at bounding box center [518, 138] width 51 height 10
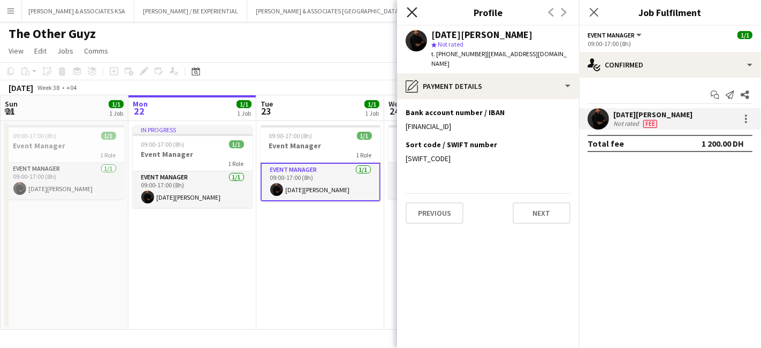
click at [410, 7] on icon "Close pop-in" at bounding box center [412, 12] width 10 height 10
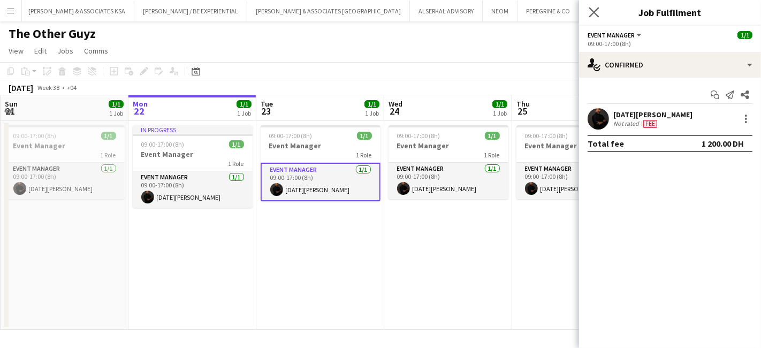
click at [587, 11] on div "Close pop-in" at bounding box center [594, 12] width 30 height 25
click at [597, 11] on icon "Close pop-in" at bounding box center [594, 12] width 10 height 10
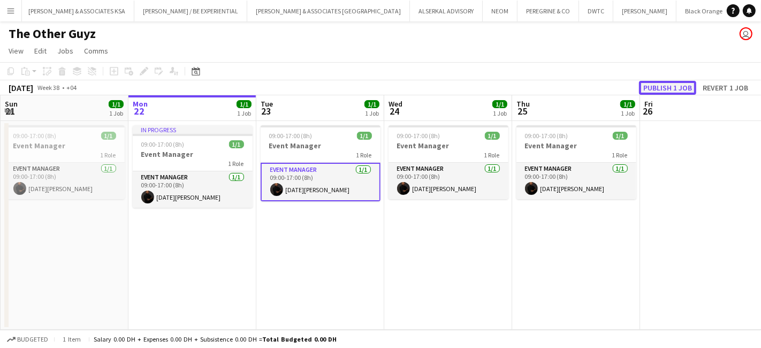
click at [671, 85] on button "Publish 1 job" at bounding box center [667, 88] width 57 height 14
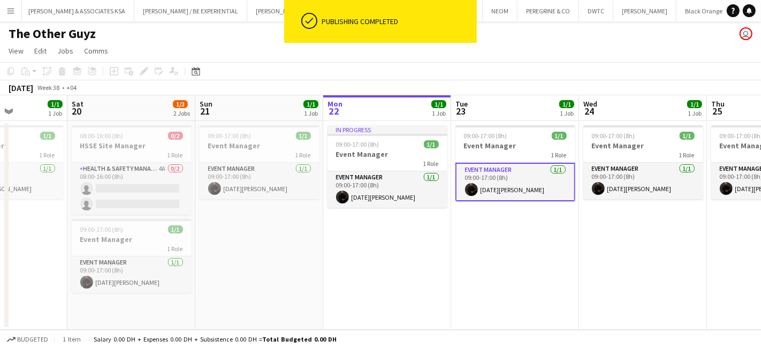
drag, startPoint x: 565, startPoint y: 251, endPoint x: 761, endPoint y: 267, distance: 196.6
click at [761, 267] on app-calendar-viewport "Wed 17 Thu 18 Fri 19 1/1 1 Job Sat 20 1/3 2 Jobs Sun 21 1/1 1 Job Mon 22 1/1 1 …" at bounding box center [380, 212] width 761 height 234
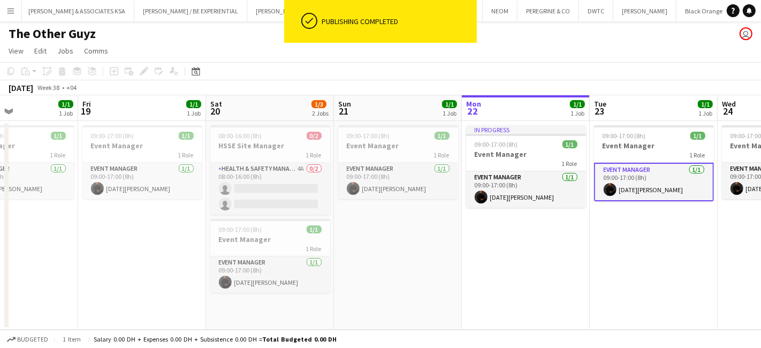
drag, startPoint x: 593, startPoint y: 241, endPoint x: 606, endPoint y: 241, distance: 12.8
click at [606, 241] on app-calendar-viewport "Tue 16 Wed 17 Thu 18 1/1 1 Job Fri 19 1/1 1 Job Sat 20 1/3 2 Jobs Sun 21 1/1 1 …" at bounding box center [380, 212] width 761 height 234
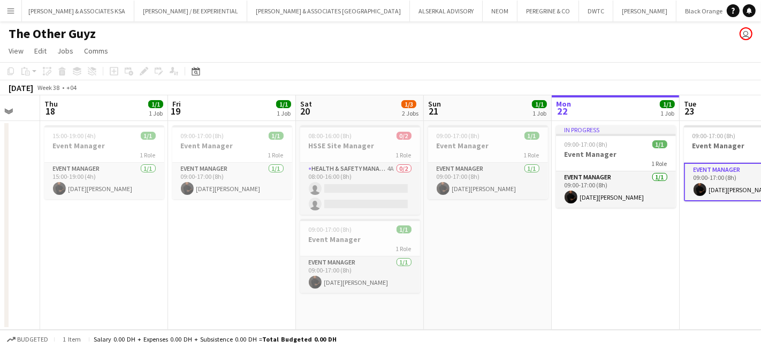
drag, startPoint x: 437, startPoint y: 242, endPoint x: 526, endPoint y: 250, distance: 89.2
click at [526, 250] on app-calendar-viewport "Tue 16 Wed 17 Thu 18 1/1 1 Job Fri 19 1/1 1 Job Sat 20 1/3 2 Jobs Sun 21 1/1 1 …" at bounding box center [380, 212] width 761 height 234
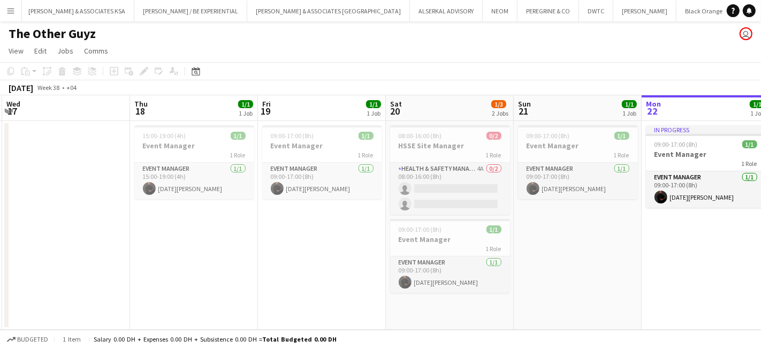
scroll to position [0, 215]
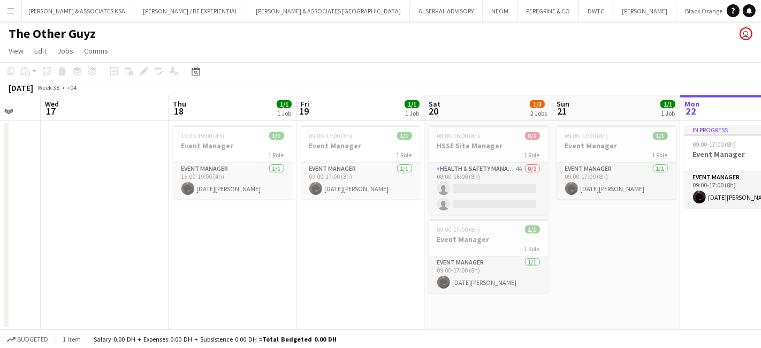
drag, startPoint x: 546, startPoint y: 245, endPoint x: 584, endPoint y: 242, distance: 38.1
click at [584, 242] on app-calendar-viewport "Mon 15 Tue 16 Wed 17 Thu 18 1/1 1 Job Fri 19 1/1 1 Job Sat 20 1/3 2 Jobs Sun 21…" at bounding box center [380, 212] width 761 height 234
click at [229, 4] on button "DAN BOLTON / BE EXPERIENTIAL Close" at bounding box center [190, 11] width 113 height 21
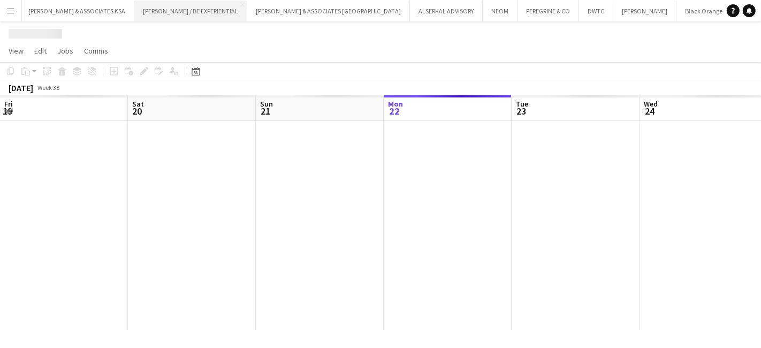
scroll to position [0, 255]
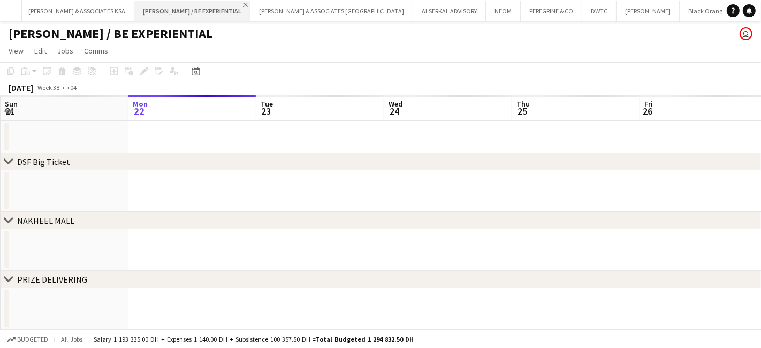
click at [244, 3] on app-icon "Close" at bounding box center [246, 5] width 4 height 4
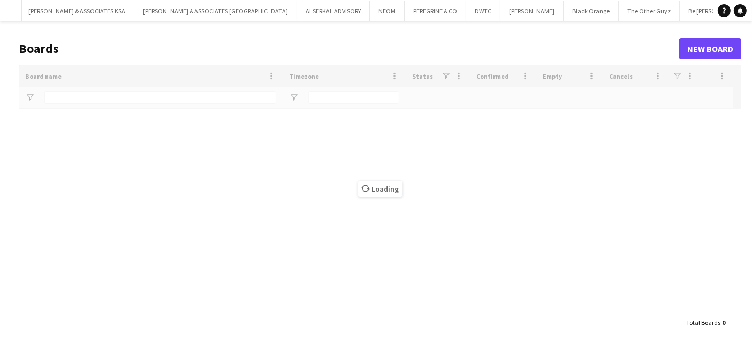
type input "**"
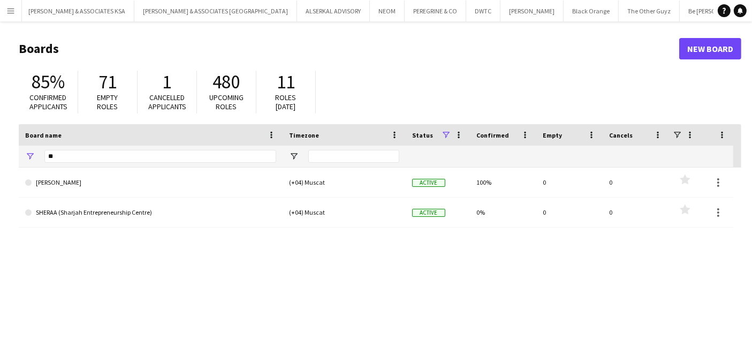
drag, startPoint x: 671, startPoint y: 11, endPoint x: 497, endPoint y: 26, distance: 175.2
click at [497, 26] on div "Menu Boards Boards Boards All jobs Status Workforce Workforce My Workforce Recr…" at bounding box center [376, 204] width 752 height 408
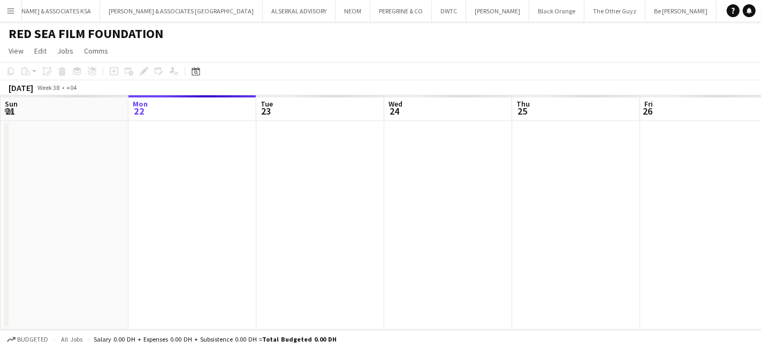
scroll to position [0, 37]
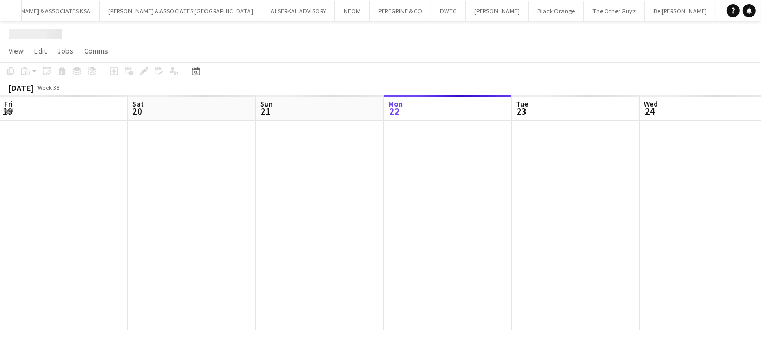
scroll to position [0, 255]
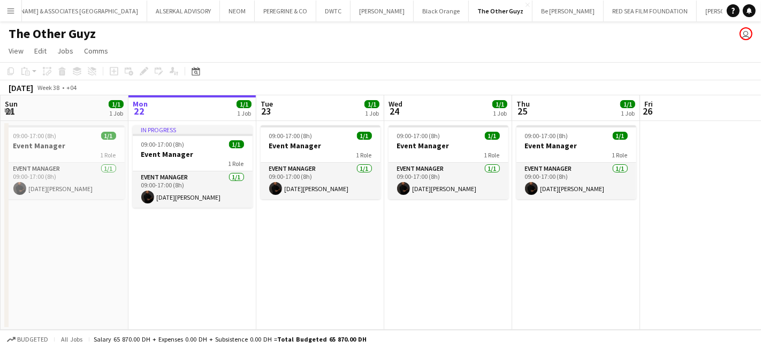
click at [17, 11] on button "Menu" at bounding box center [10, 10] width 21 height 21
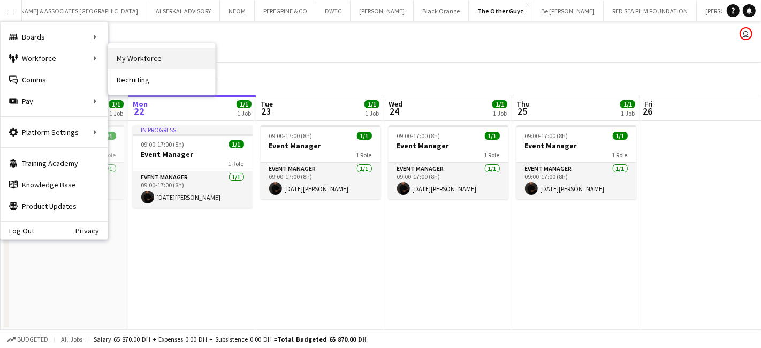
click at [165, 57] on link "My Workforce" at bounding box center [161, 58] width 107 height 21
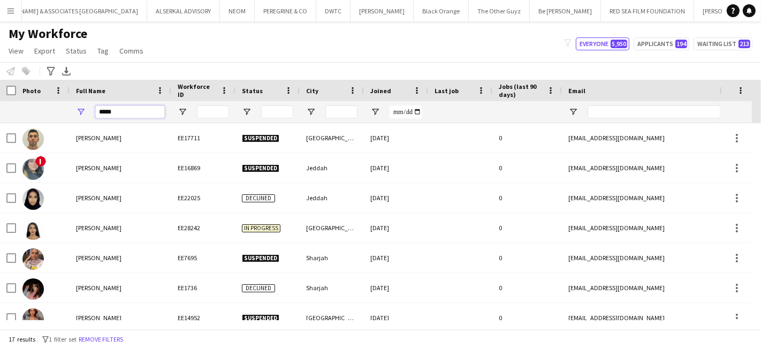
drag, startPoint x: 126, startPoint y: 109, endPoint x: 96, endPoint y: 109, distance: 29.4
click at [96, 109] on input "*****" at bounding box center [130, 111] width 70 height 13
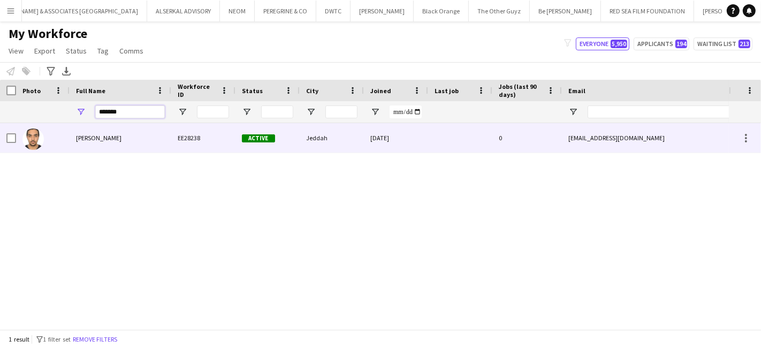
type input "*******"
click at [85, 134] on span "Omar Effendi" at bounding box center [99, 138] width 46 height 8
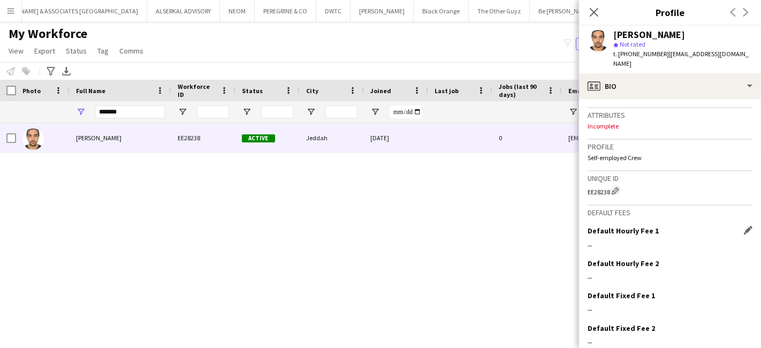
scroll to position [450, 0]
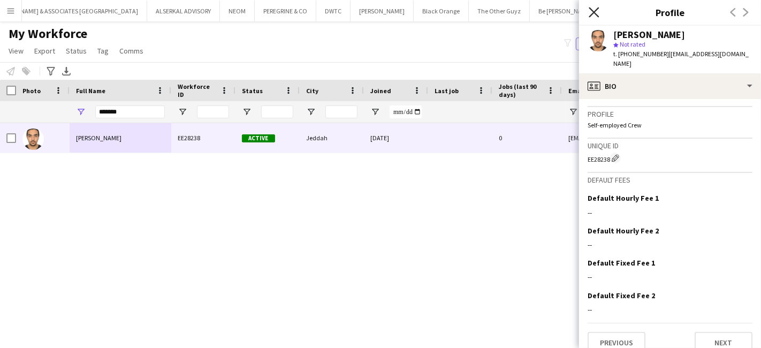
click at [592, 11] on icon at bounding box center [594, 12] width 10 height 10
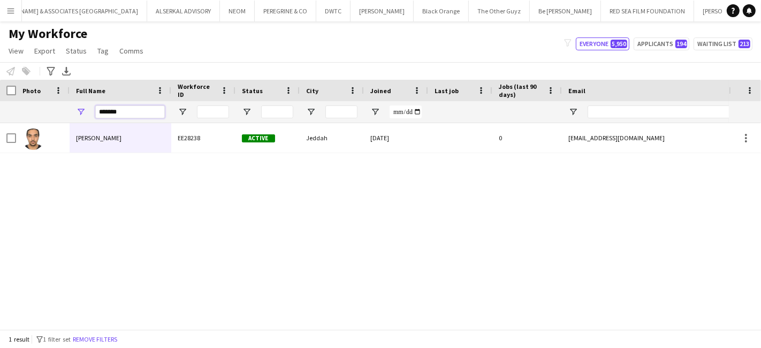
drag, startPoint x: 129, startPoint y: 111, endPoint x: -25, endPoint y: 110, distance: 153.7
click at [0, 110] on html "Menu Boards Boards Boards All jobs Status Workforce Workforce My Workforce Recr…" at bounding box center [380, 174] width 761 height 348
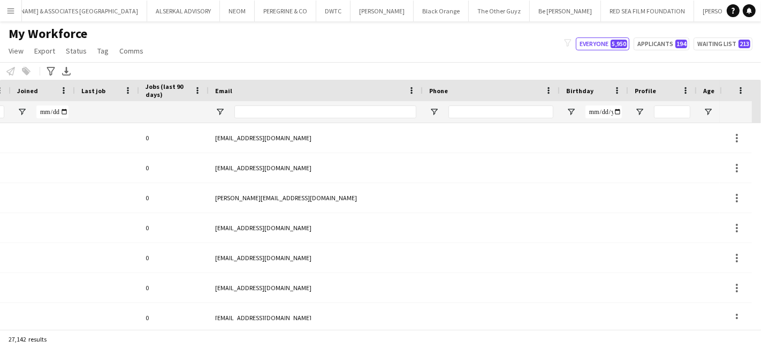
scroll to position [0, 0]
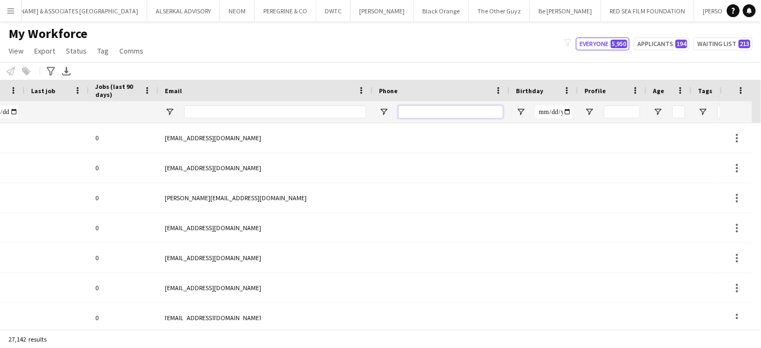
click at [466, 109] on input "Phone Filter Input" at bounding box center [450, 111] width 105 height 13
paste input "**********"
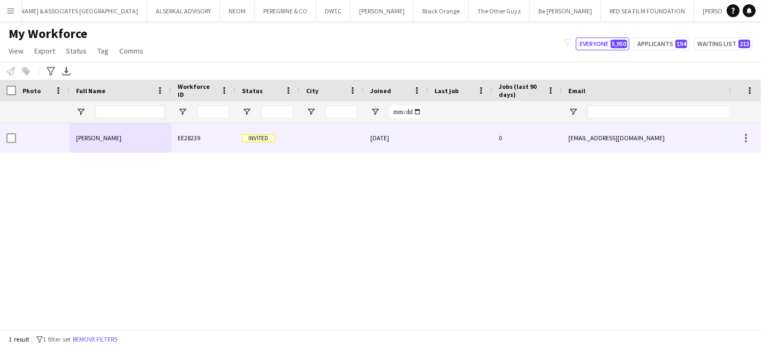
type input "**********"
click at [119, 137] on span "Mahmoud Salaimeh" at bounding box center [99, 138] width 46 height 8
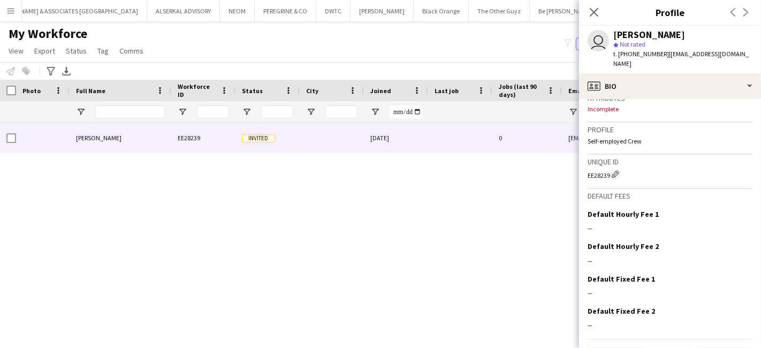
scroll to position [452, 0]
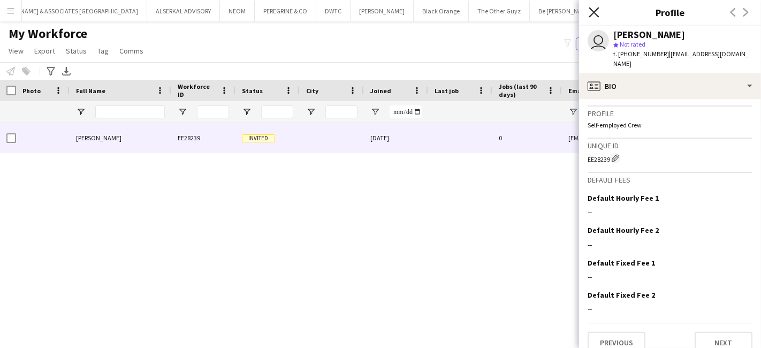
click at [596, 11] on icon "Close pop-in" at bounding box center [594, 12] width 10 height 10
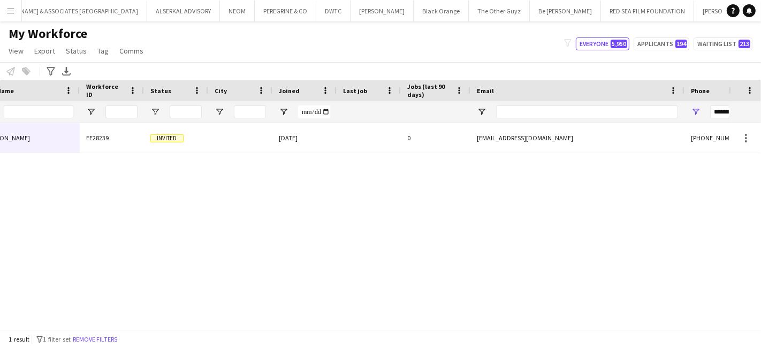
scroll to position [0, 260]
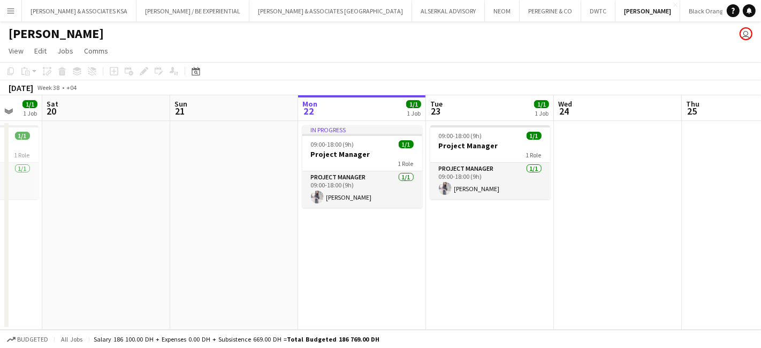
scroll to position [0, 339]
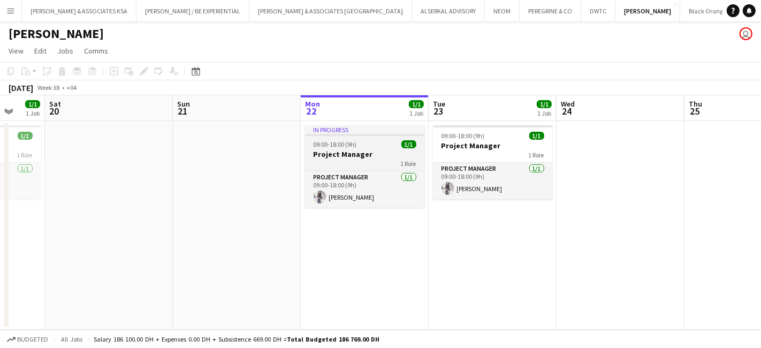
drag, startPoint x: 501, startPoint y: 244, endPoint x: 382, endPoint y: 149, distance: 151.9
click at [347, 263] on app-calendar-viewport "Wed 17 1/1 1 Job Thu 18 1/1 1 Job Fri 19 1/1 1 Job Sat 20 Sun 21 Mon 22 1/1 1 J…" at bounding box center [380, 212] width 761 height 234
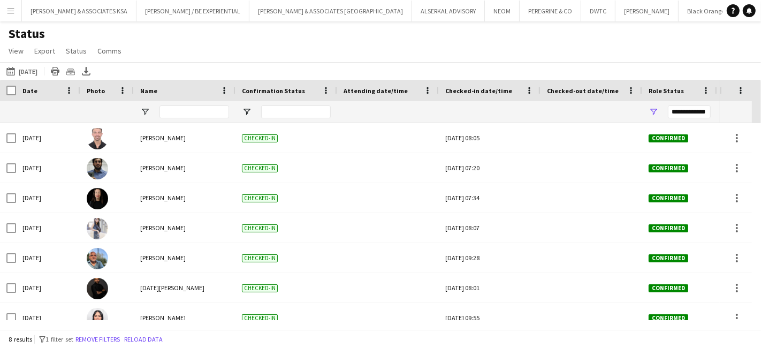
click at [356, 37] on div "Status View Views Default view New view Update view Delete view Edit name Custo…" at bounding box center [380, 44] width 761 height 36
